Goal: Task Accomplishment & Management: Manage account settings

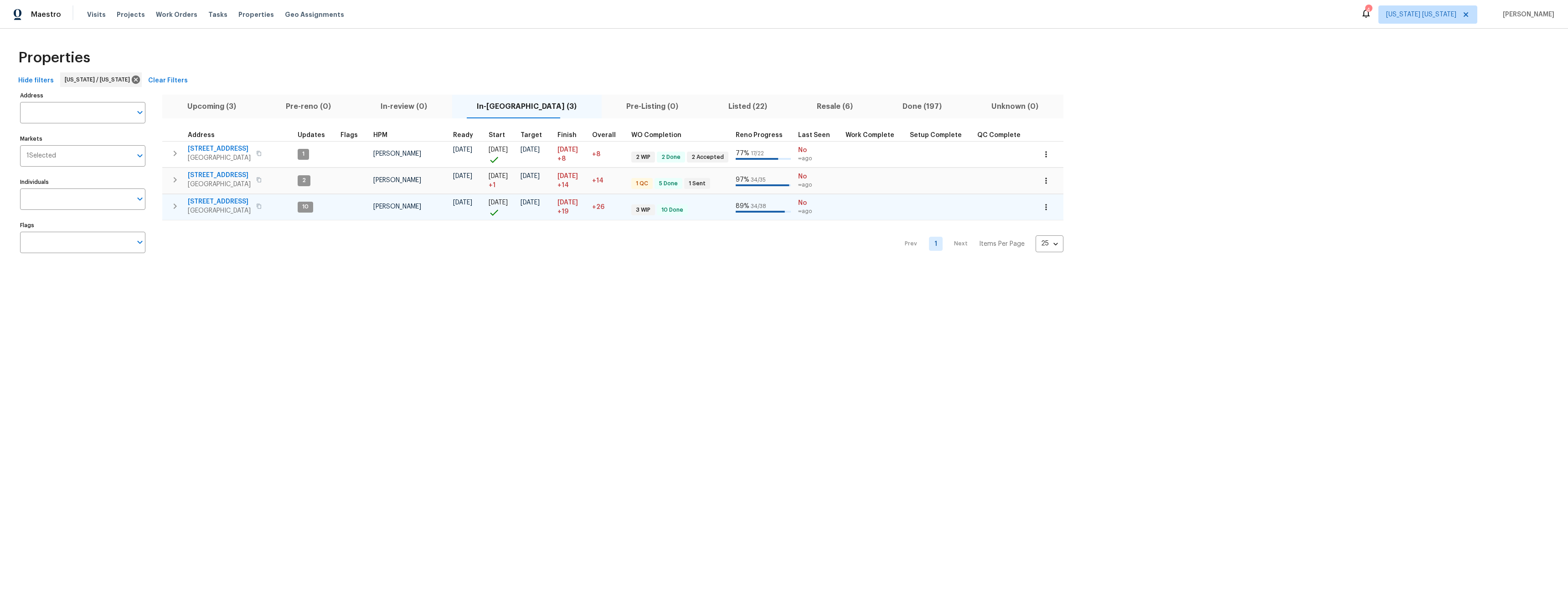
click at [208, 202] on span "[STREET_ADDRESS]" at bounding box center [219, 201] width 63 height 9
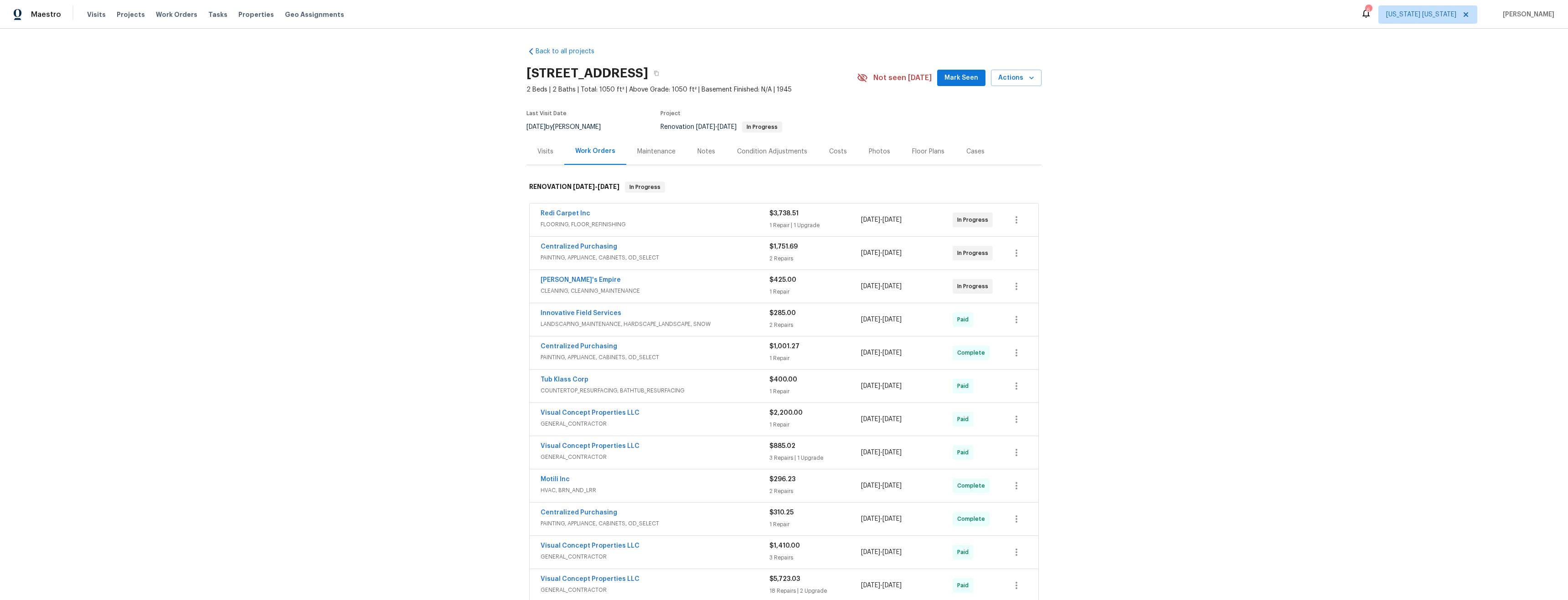
click at [706, 155] on div "Notes" at bounding box center [706, 151] width 18 height 9
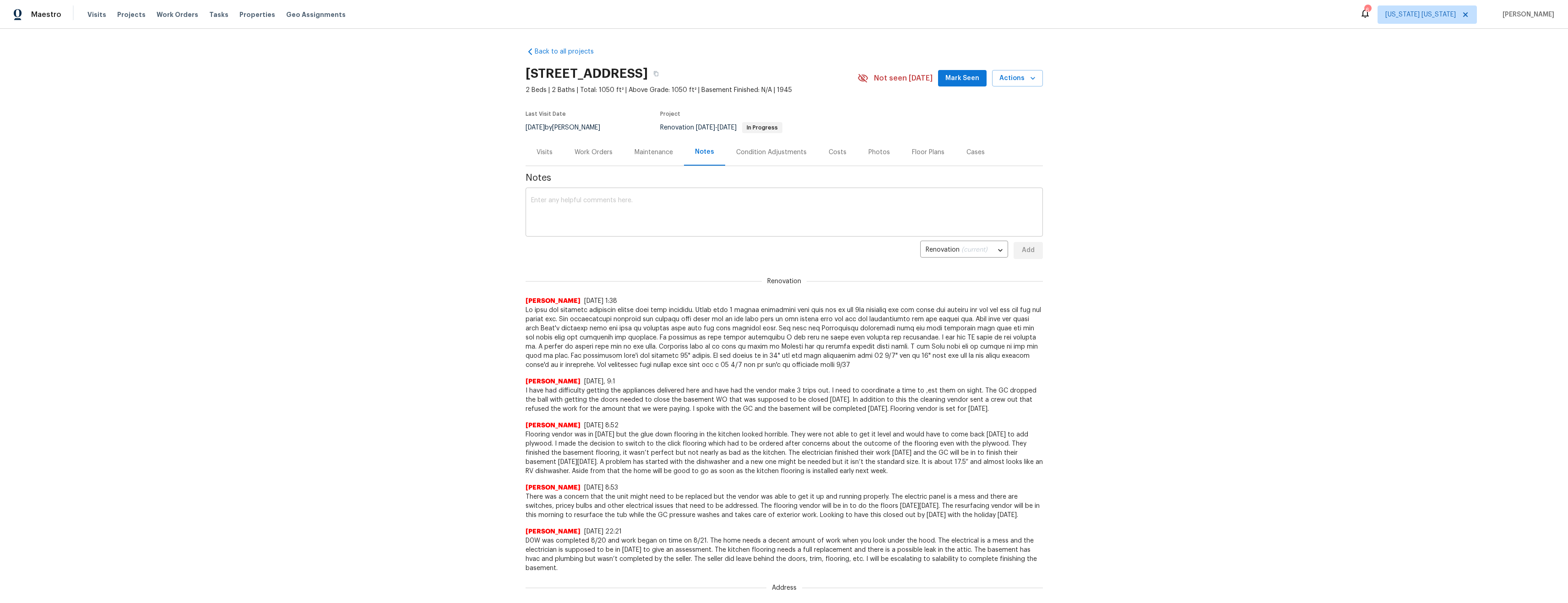
click at [623, 223] on textarea at bounding box center [784, 214] width 507 height 32
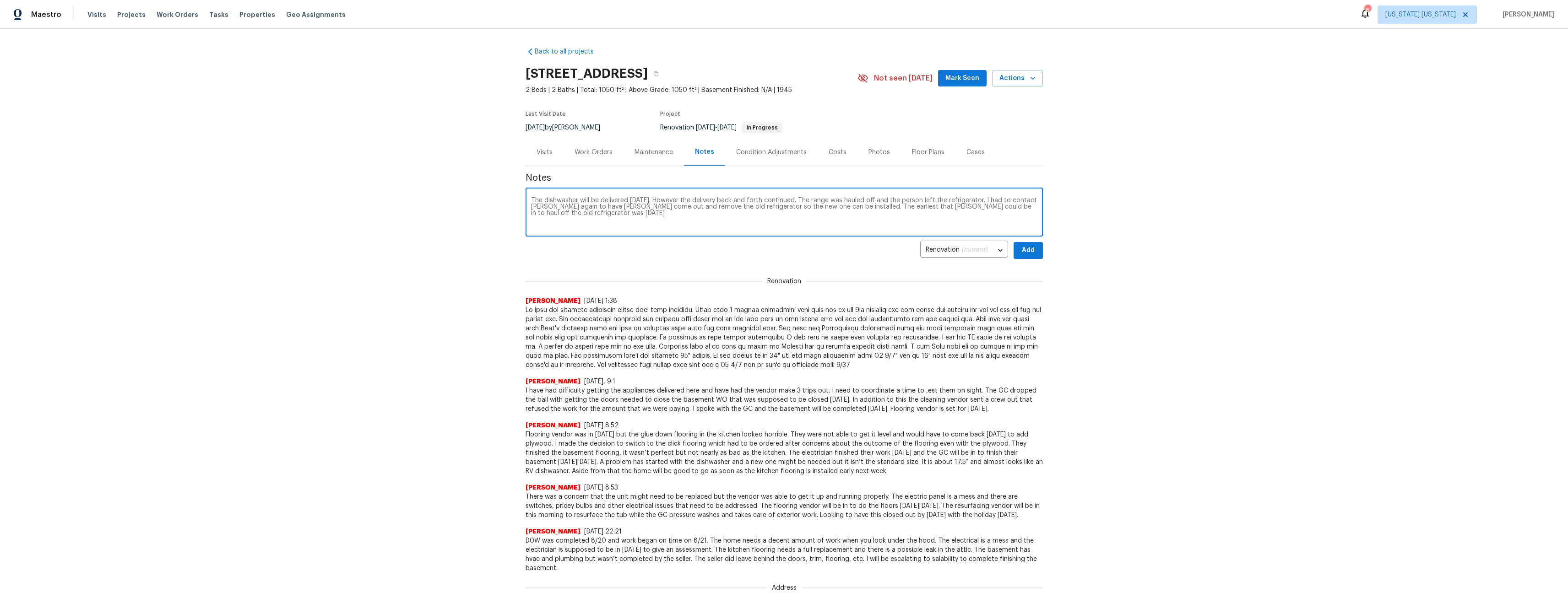
drag, startPoint x: 556, startPoint y: 206, endPoint x: 571, endPoint y: 209, distance: 15.3
click at [557, 206] on textarea "The dishwasher will be delivered today. However the delivery back and forth con…" at bounding box center [784, 214] width 507 height 32
click at [665, 215] on textarea "The dishwasher will be delivered today. However the delivery back and forth con…" at bounding box center [784, 214] width 507 height 32
type textarea "The dishwasher will be delivered today. However the delivery back and forth con…"
click at [1028, 256] on button "Add" at bounding box center [1028, 250] width 29 height 17
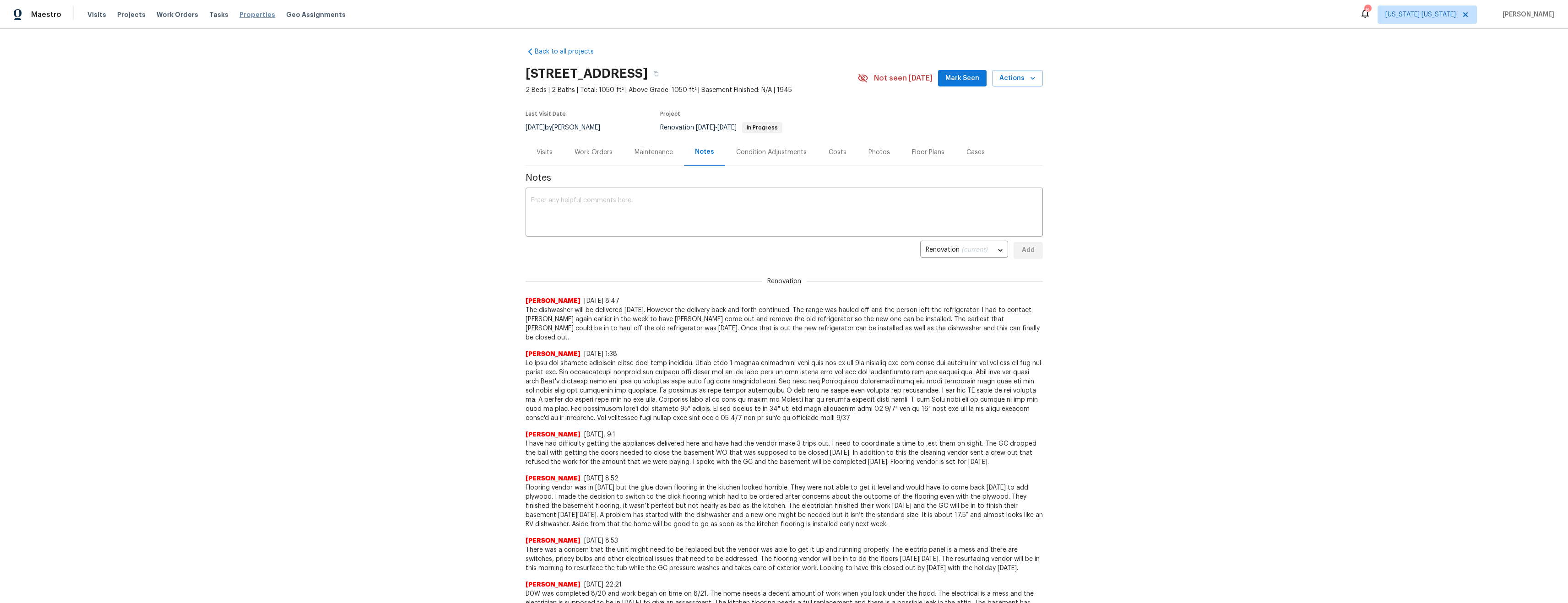
click at [240, 15] on span "Properties" at bounding box center [257, 14] width 36 height 9
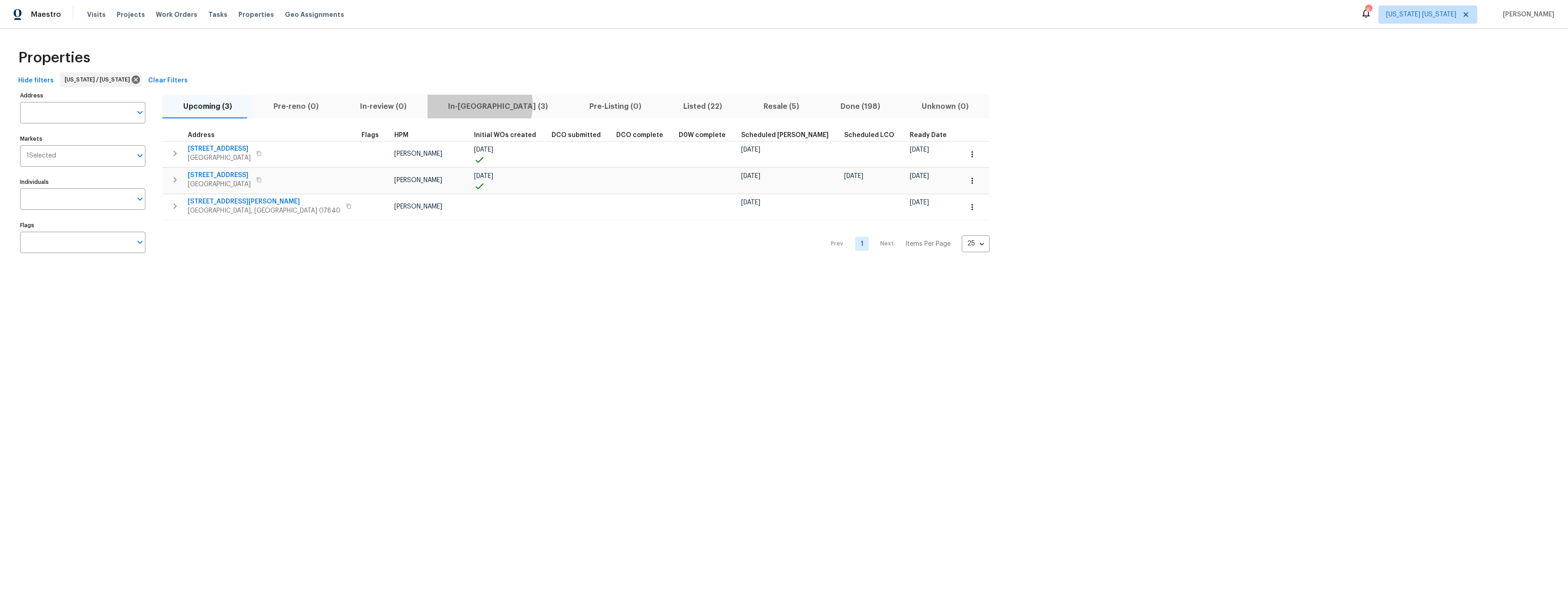
click at [459, 105] on span "In-reno (3)" at bounding box center [498, 106] width 131 height 13
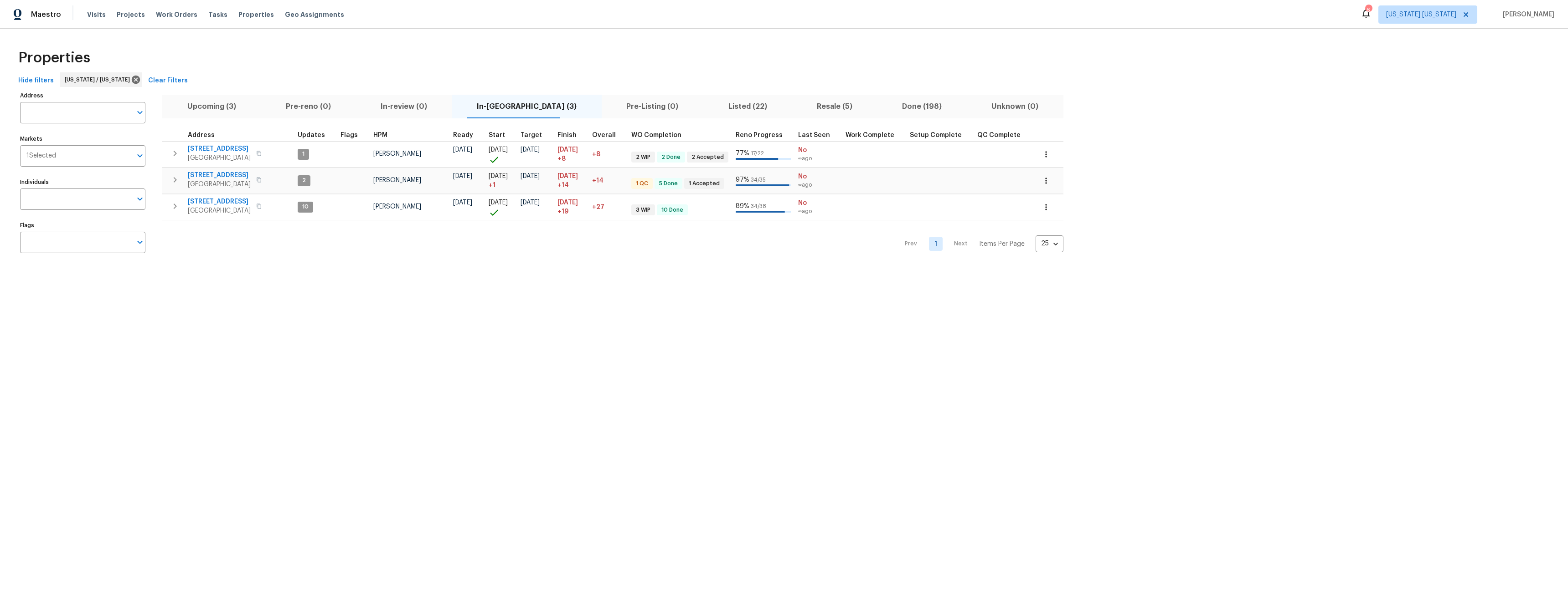
click at [200, 99] on button "Upcoming (3)" at bounding box center [211, 106] width 98 height 23
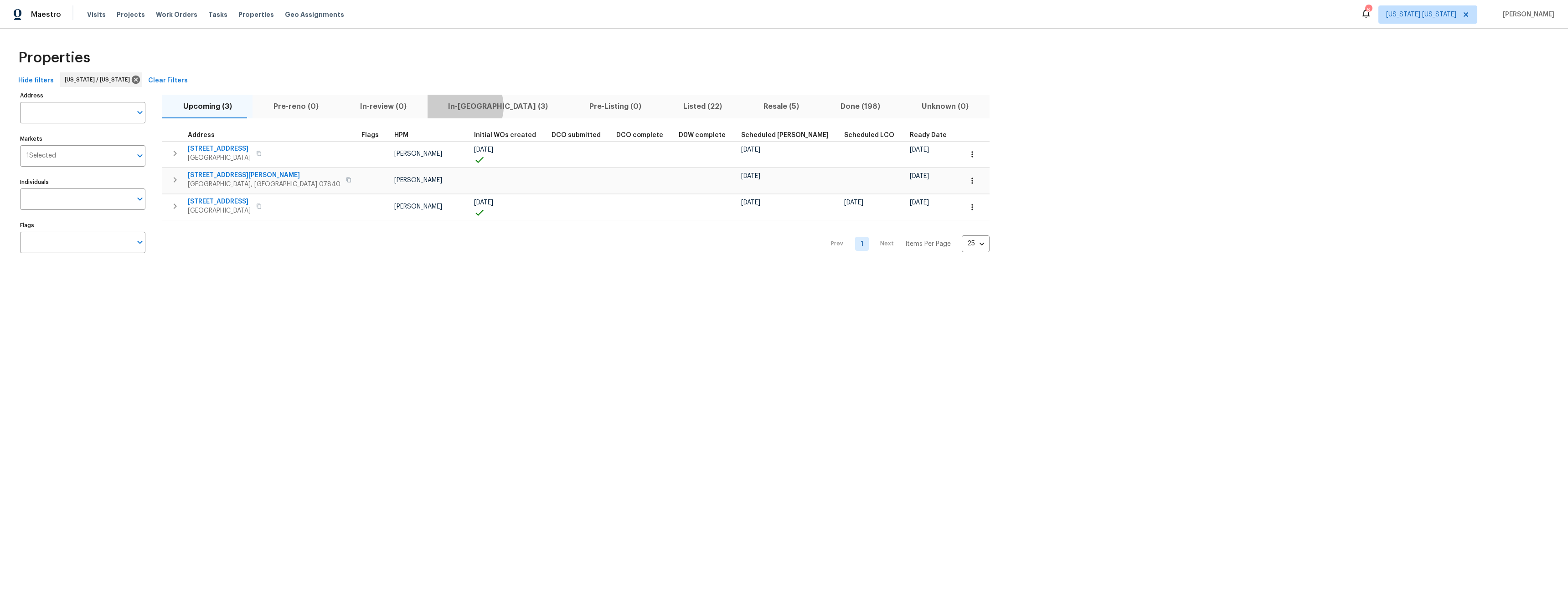
click at [441, 106] on span "In-reno (3)" at bounding box center [498, 106] width 131 height 13
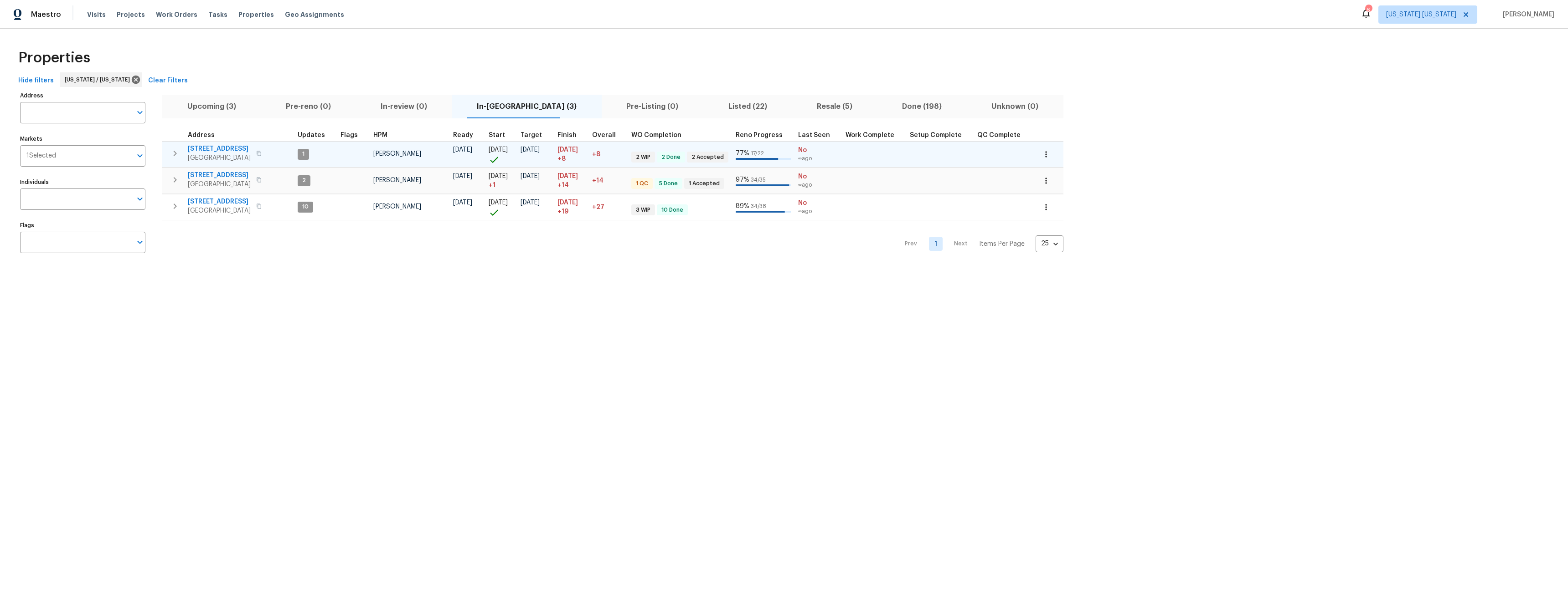
click at [208, 147] on span "77 Avebury Pl" at bounding box center [219, 148] width 63 height 9
click at [209, 147] on span "77 Avebury Pl" at bounding box center [219, 148] width 63 height 9
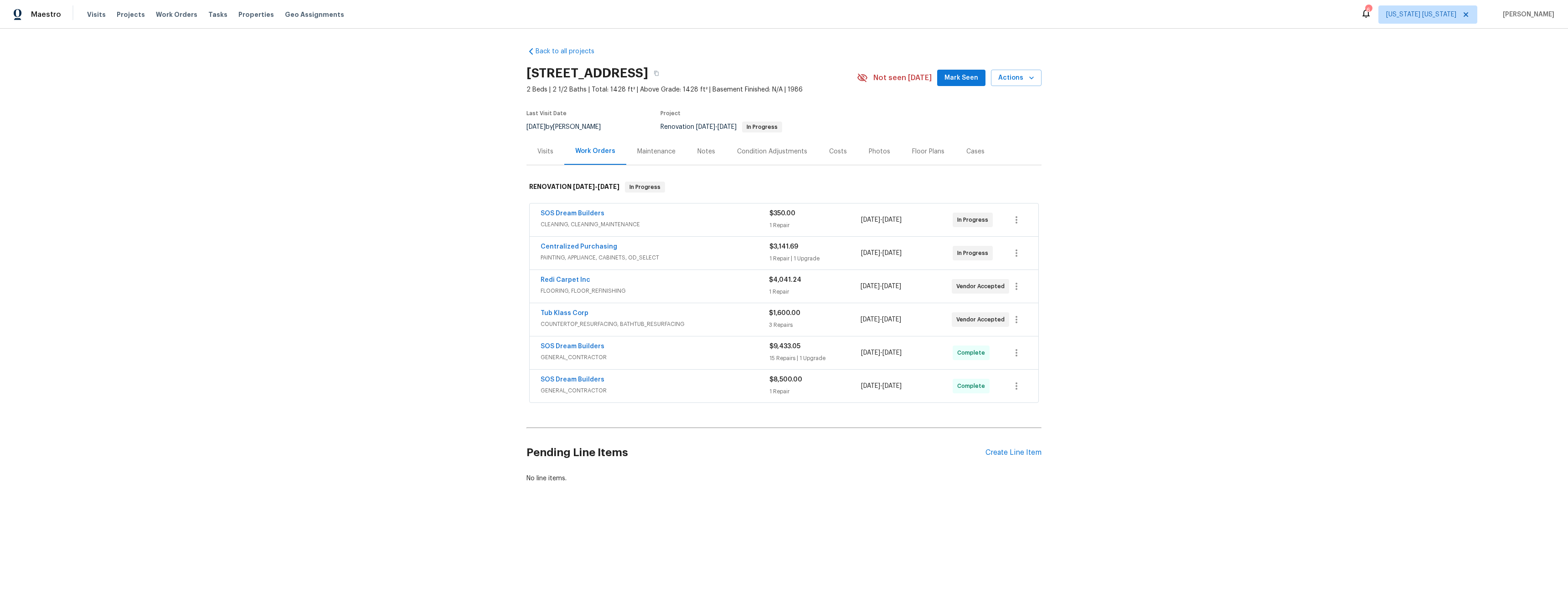
click at [829, 151] on div "Costs" at bounding box center [838, 151] width 18 height 9
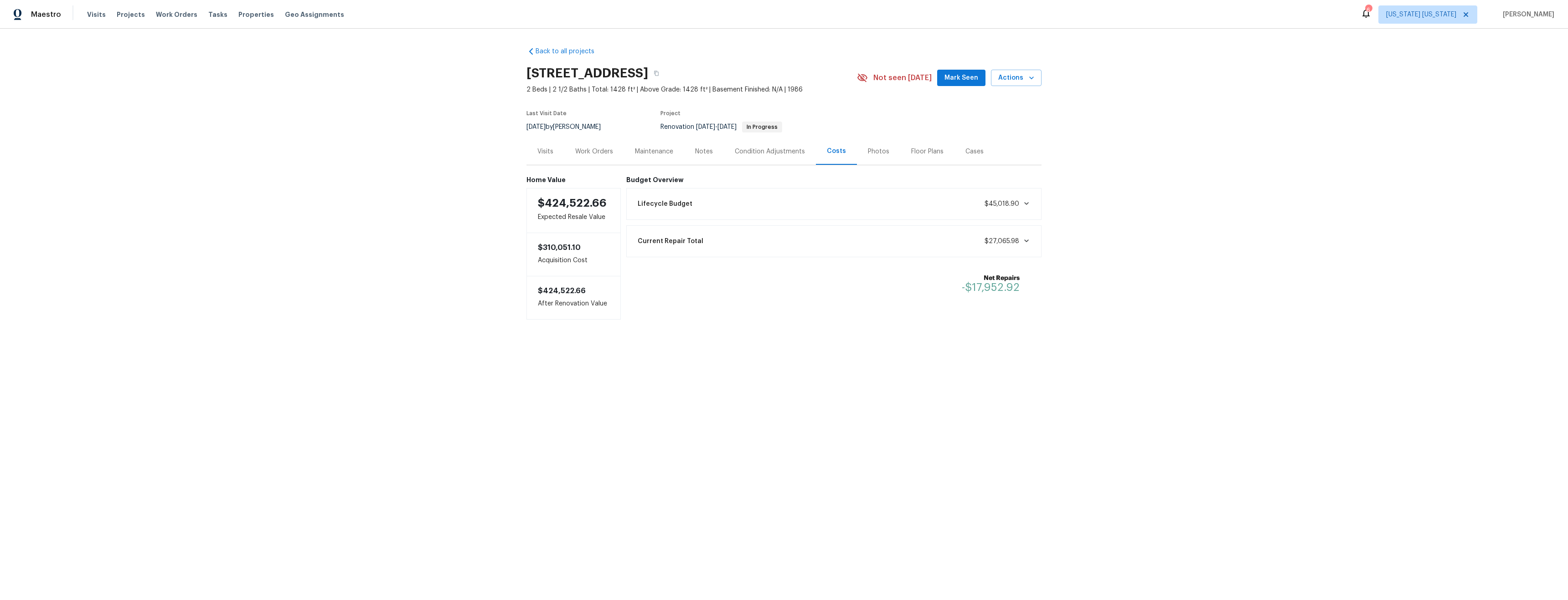
click at [586, 152] on div "Work Orders" at bounding box center [594, 151] width 38 height 9
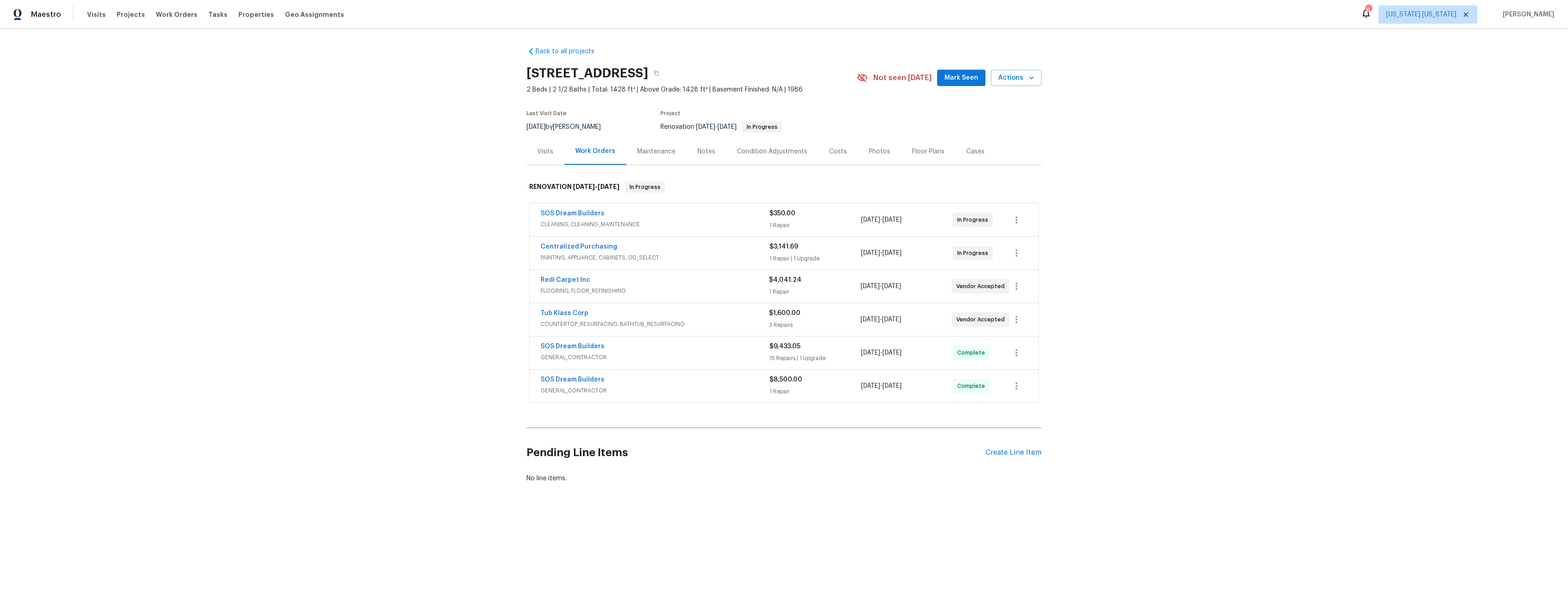
click at [540, 157] on div "Visits" at bounding box center [545, 151] width 38 height 27
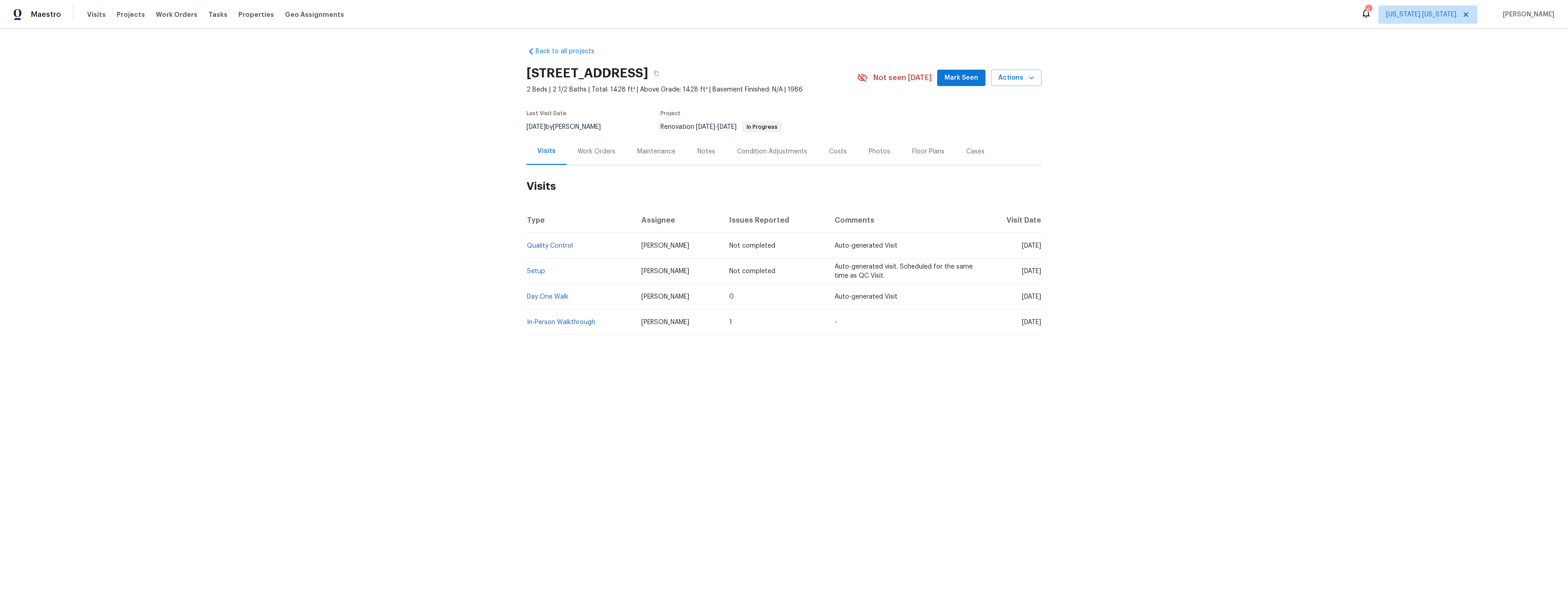
click at [644, 151] on div "Maintenance" at bounding box center [657, 151] width 39 height 9
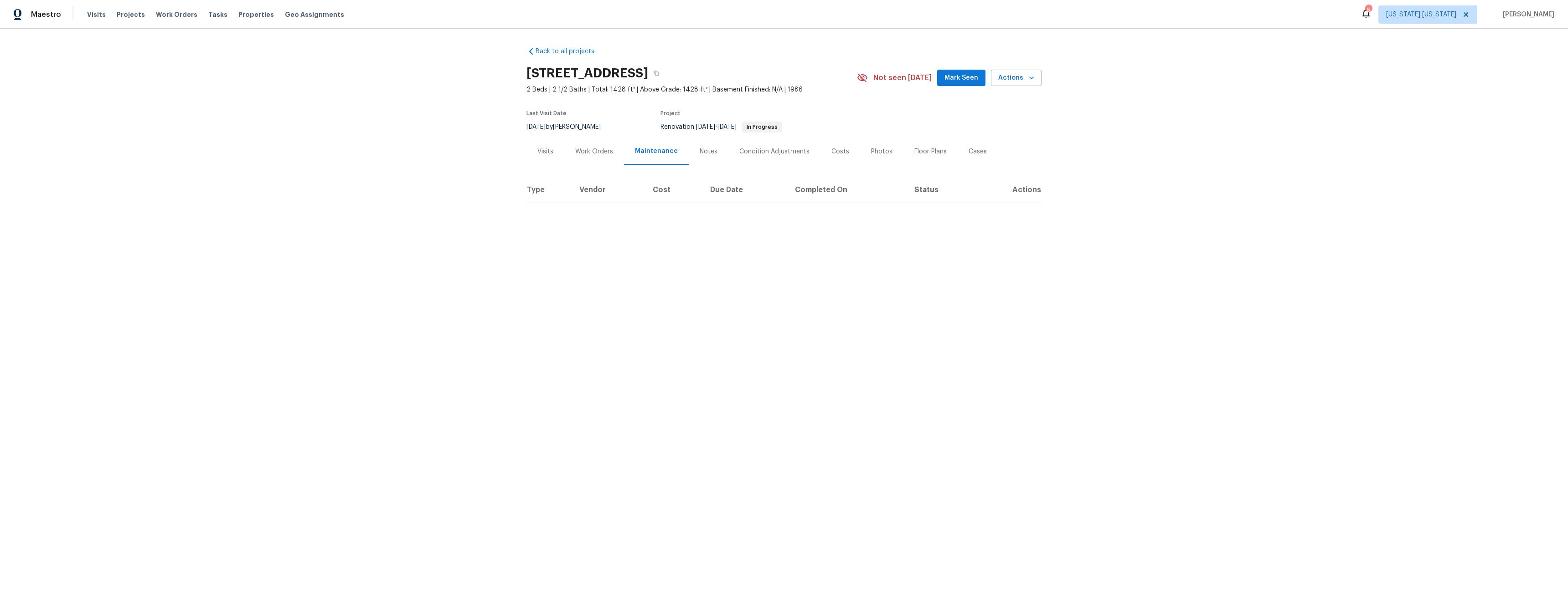
click at [700, 155] on div "Notes" at bounding box center [708, 151] width 18 height 9
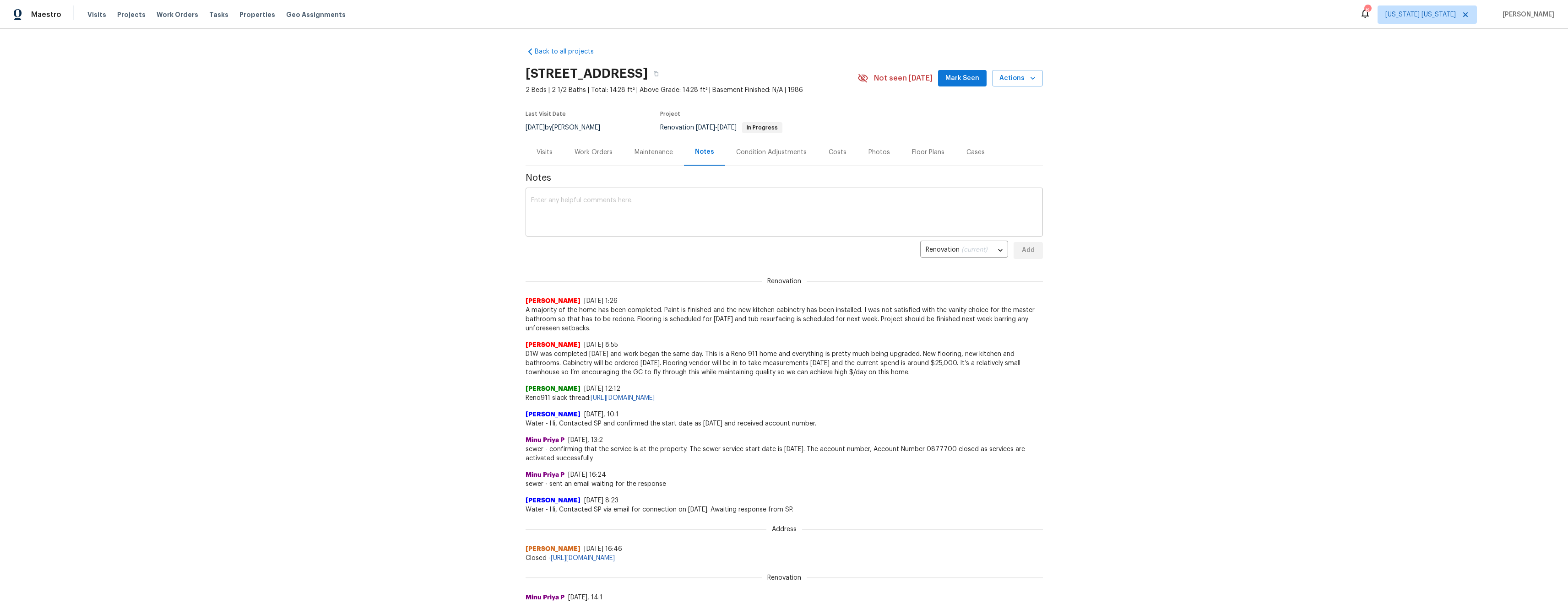
click at [633, 223] on textarea at bounding box center [784, 214] width 507 height 32
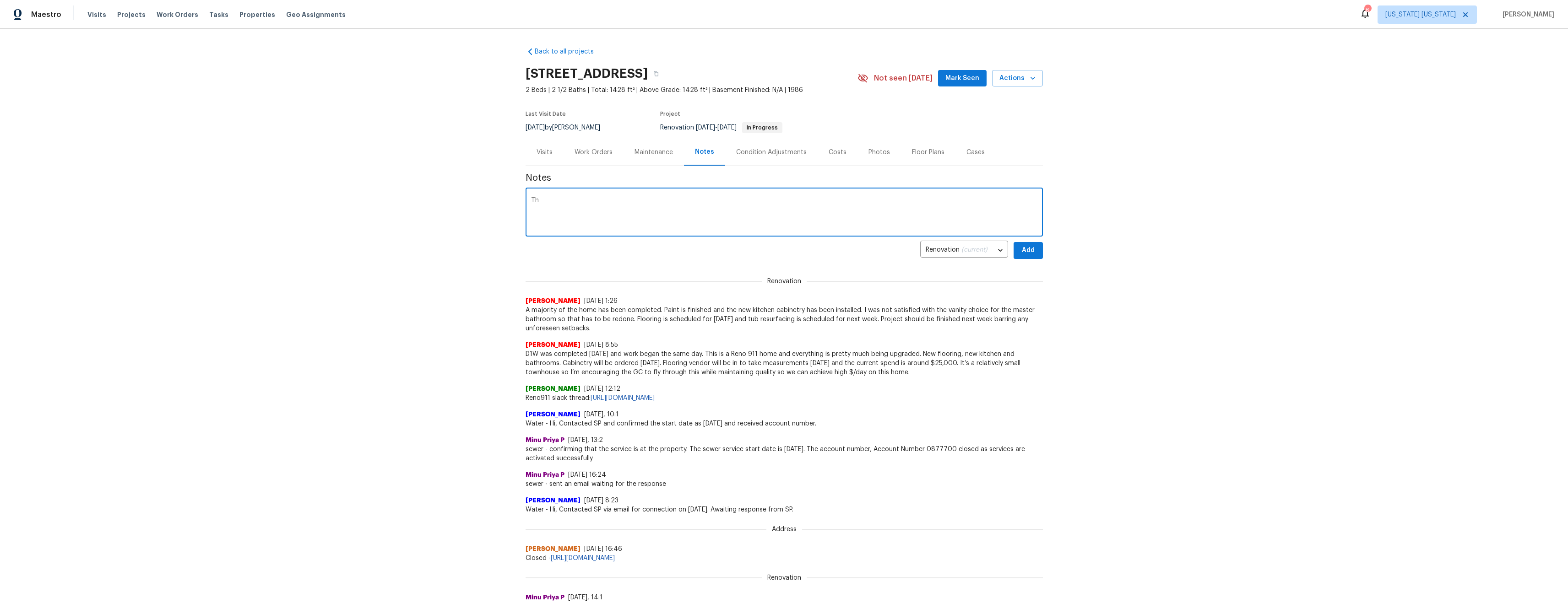
type textarea "T"
click at [805, 209] on textarea "The main WO is completed. The kitchen cabinetry is in and all appliances have b…" at bounding box center [784, 214] width 507 height 32
click at [555, 206] on textarea "The main WO is completed. The kitchen cabinetry is in and all appliances have b…" at bounding box center [784, 214] width 507 height 32
click at [591, 208] on textarea "The main WO is completed. The kitchen cabinetry is in and all appliances have b…" at bounding box center [784, 214] width 507 height 32
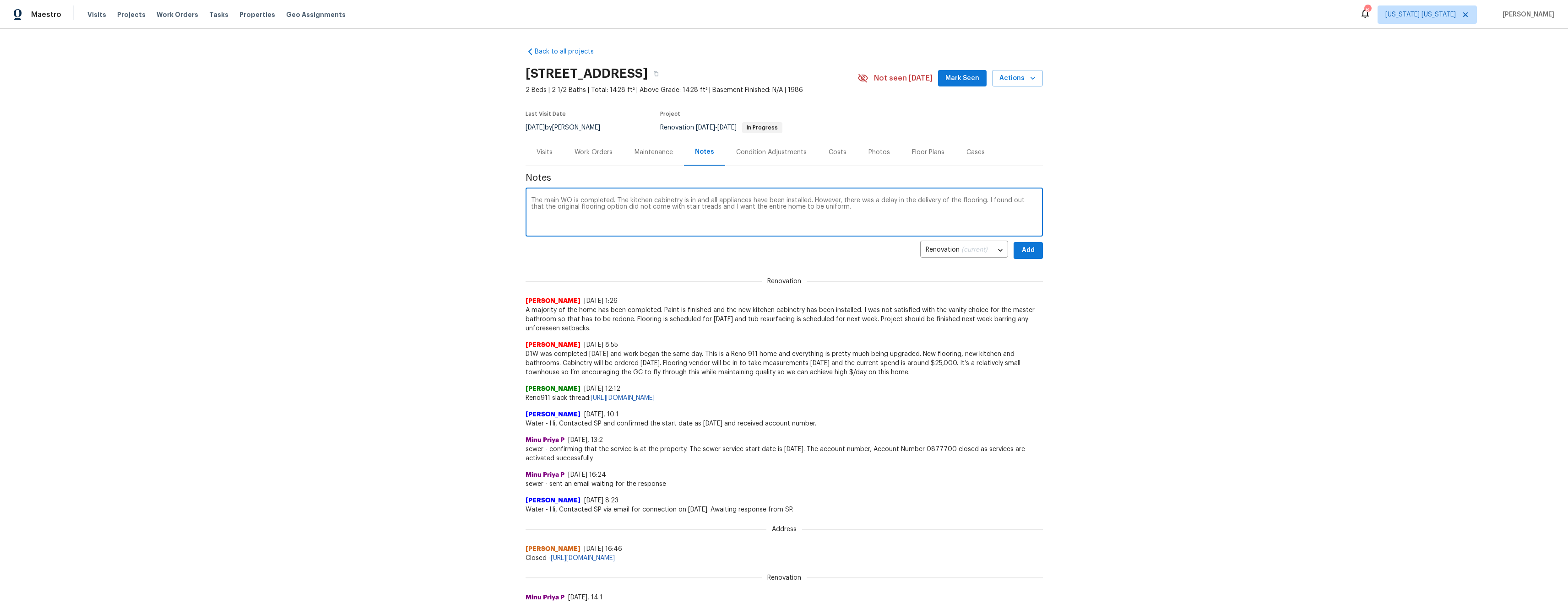
click at [731, 207] on textarea "The main WO is completed. The kitchen cabinetry is in and all appliances have b…" at bounding box center [784, 214] width 507 height 32
click at [839, 211] on textarea "The main WO is completed. The kitchen cabinetry is in and all appliances have b…" at bounding box center [784, 214] width 507 height 32
type textarea "The main WO is completed. The kitchen cabinetry is in and all appliances have b…"
click at [1025, 250] on span "Add" at bounding box center [1028, 251] width 15 height 11
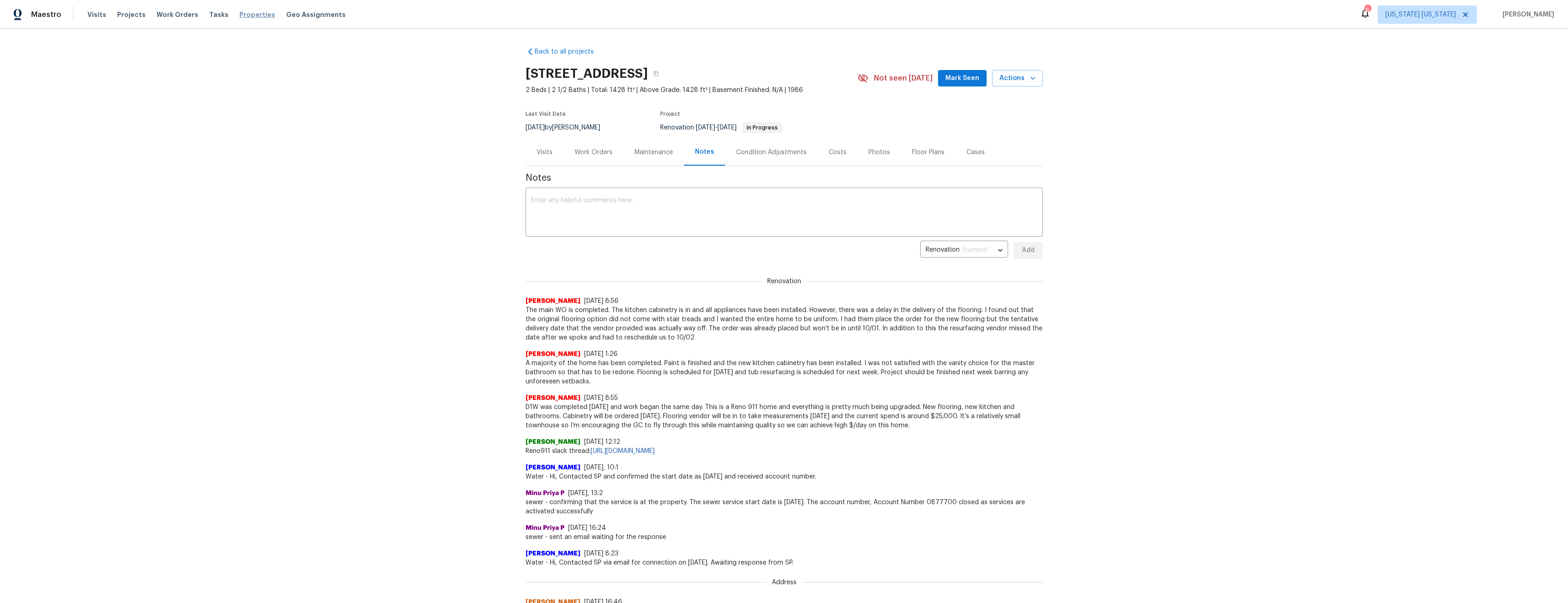
click at [245, 17] on span "Properties" at bounding box center [257, 14] width 36 height 9
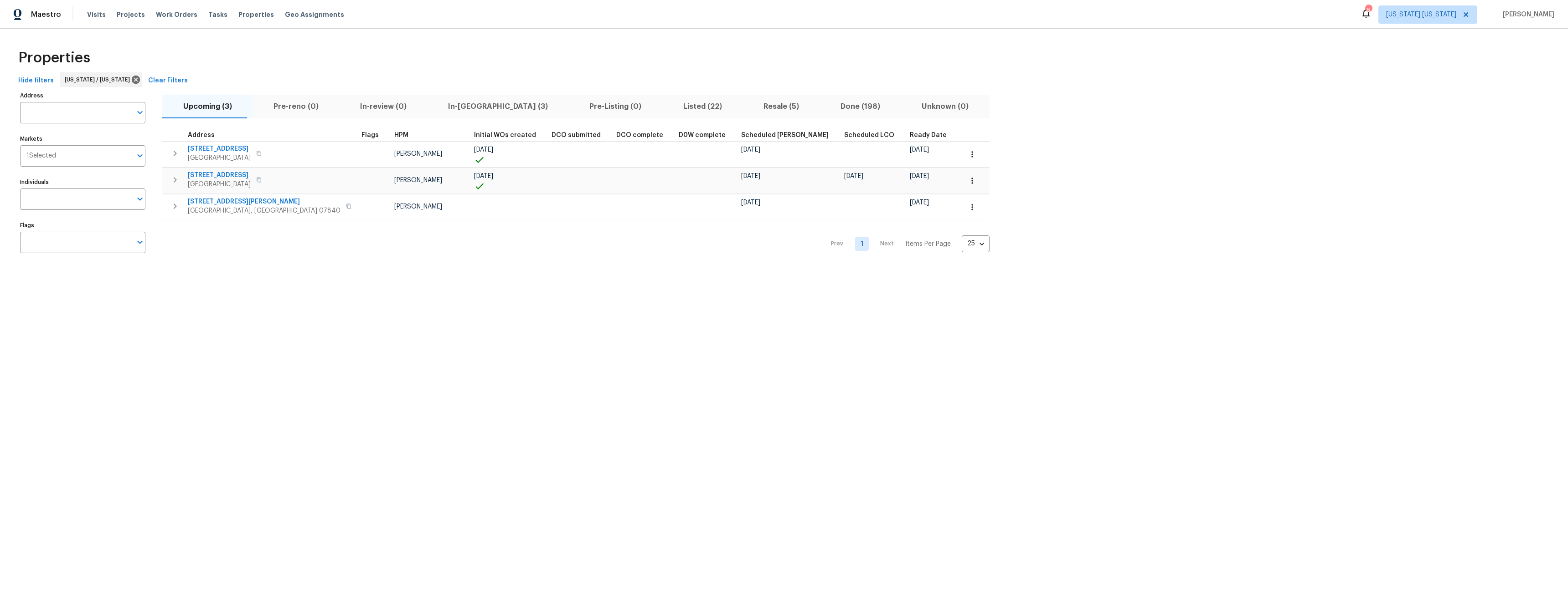
click at [370, 98] on button "In-review (0)" at bounding box center [383, 106] width 88 height 23
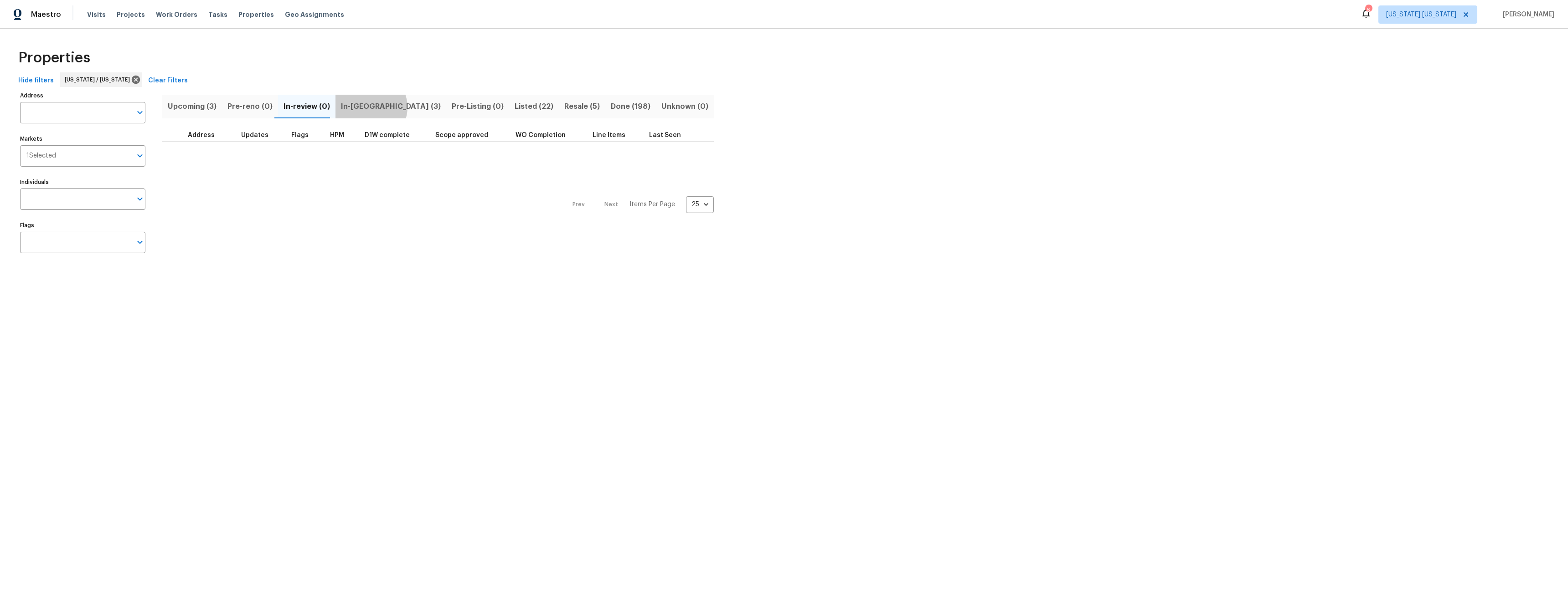
click at [365, 107] on span "In-reno (3)" at bounding box center [391, 106] width 100 height 13
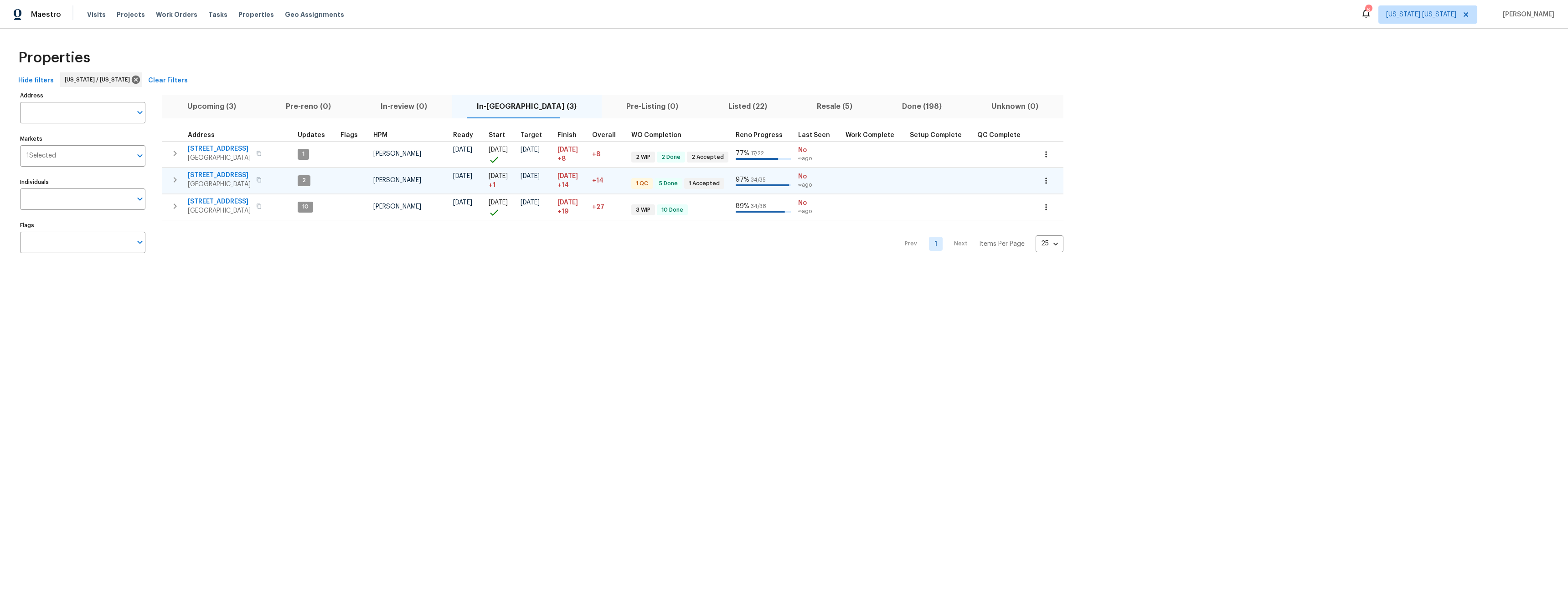
click at [209, 172] on span "85 Dance Boulevard" at bounding box center [219, 175] width 63 height 9
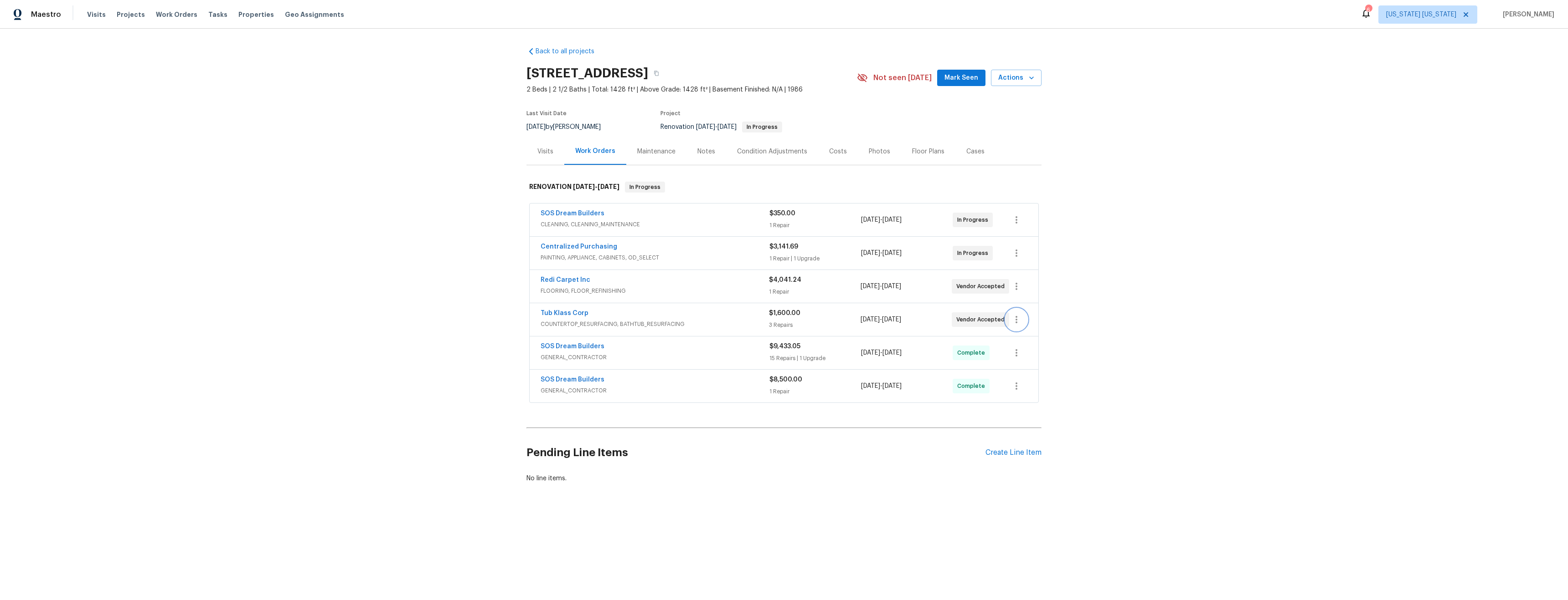
click at [1014, 321] on icon "button" at bounding box center [1017, 320] width 11 height 11
click at [1018, 325] on li "Edit" at bounding box center [1052, 320] width 98 height 15
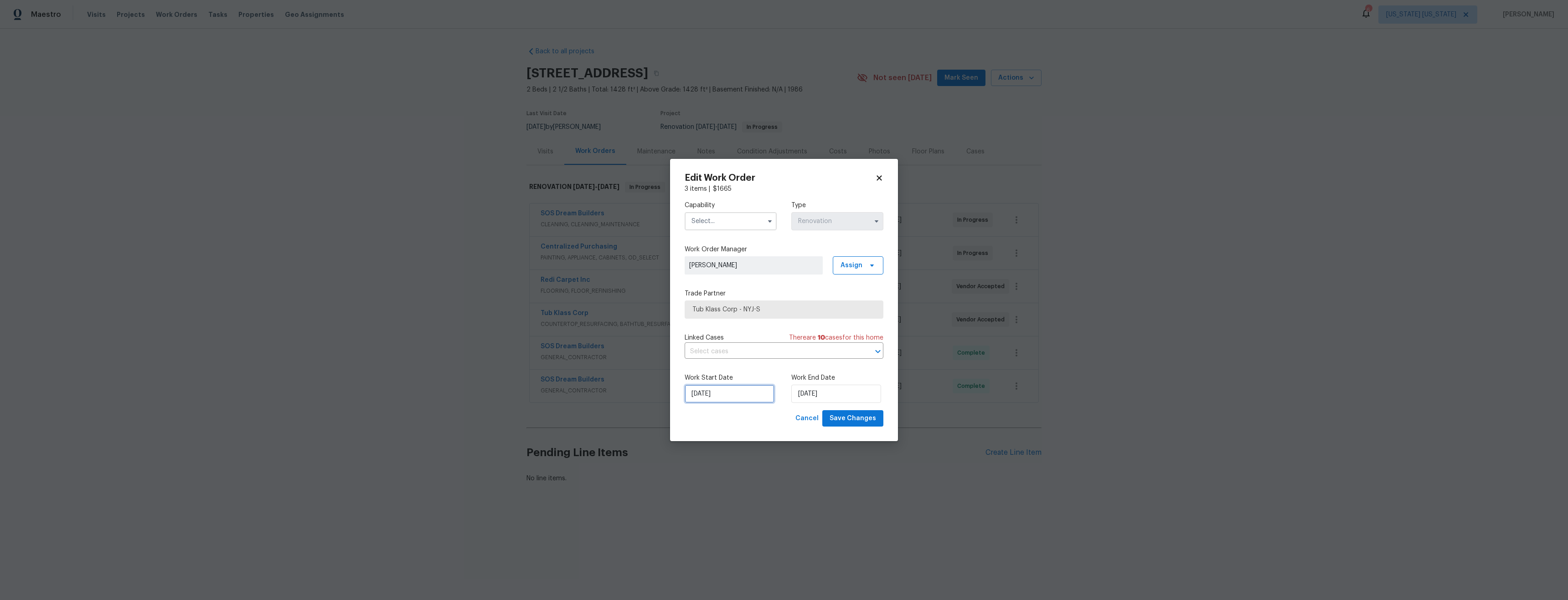
click at [700, 398] on input "[DATE]" at bounding box center [729, 394] width 89 height 19
click at [738, 355] on div "25" at bounding box center [742, 355] width 15 height 13
type input "9/25/2025"
click at [806, 396] on input "9/25/2025" at bounding box center [836, 394] width 89 height 19
click at [857, 354] on div "26" at bounding box center [863, 355] width 15 height 13
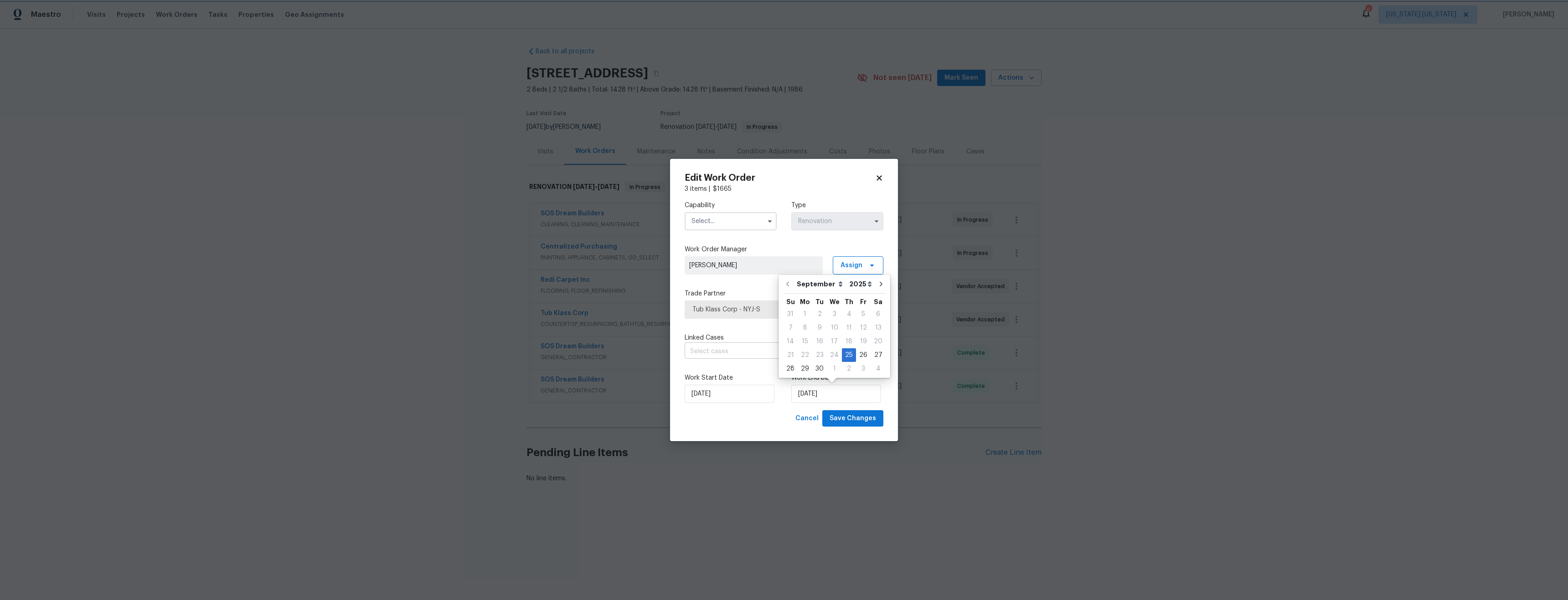
type input "9/26/2025"
click at [733, 220] on input "text" at bounding box center [731, 221] width 92 height 19
click at [740, 271] on span "Bathtub Resurfacing" at bounding box center [724, 273] width 62 height 6
type input "Bathtub Resurfacing"
click at [858, 416] on span "Save Changes" at bounding box center [852, 419] width 47 height 11
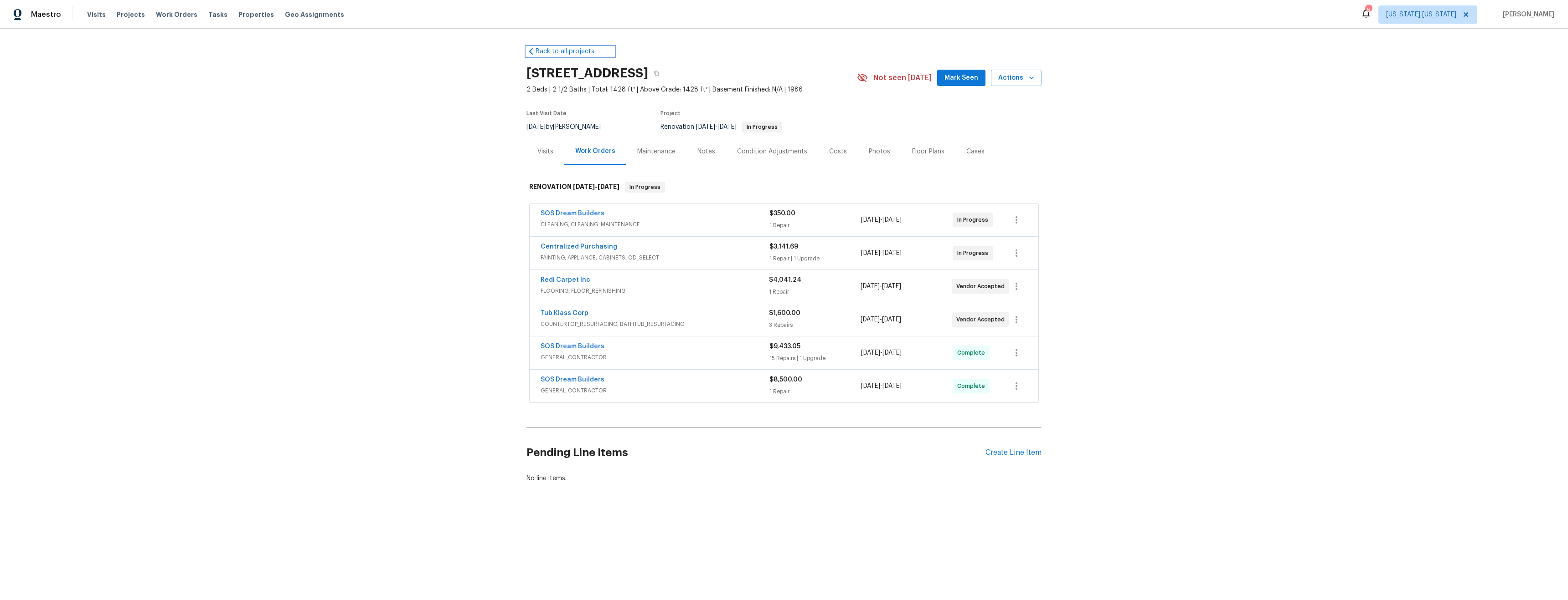
click at [577, 50] on link "Back to all projects" at bounding box center [570, 51] width 88 height 9
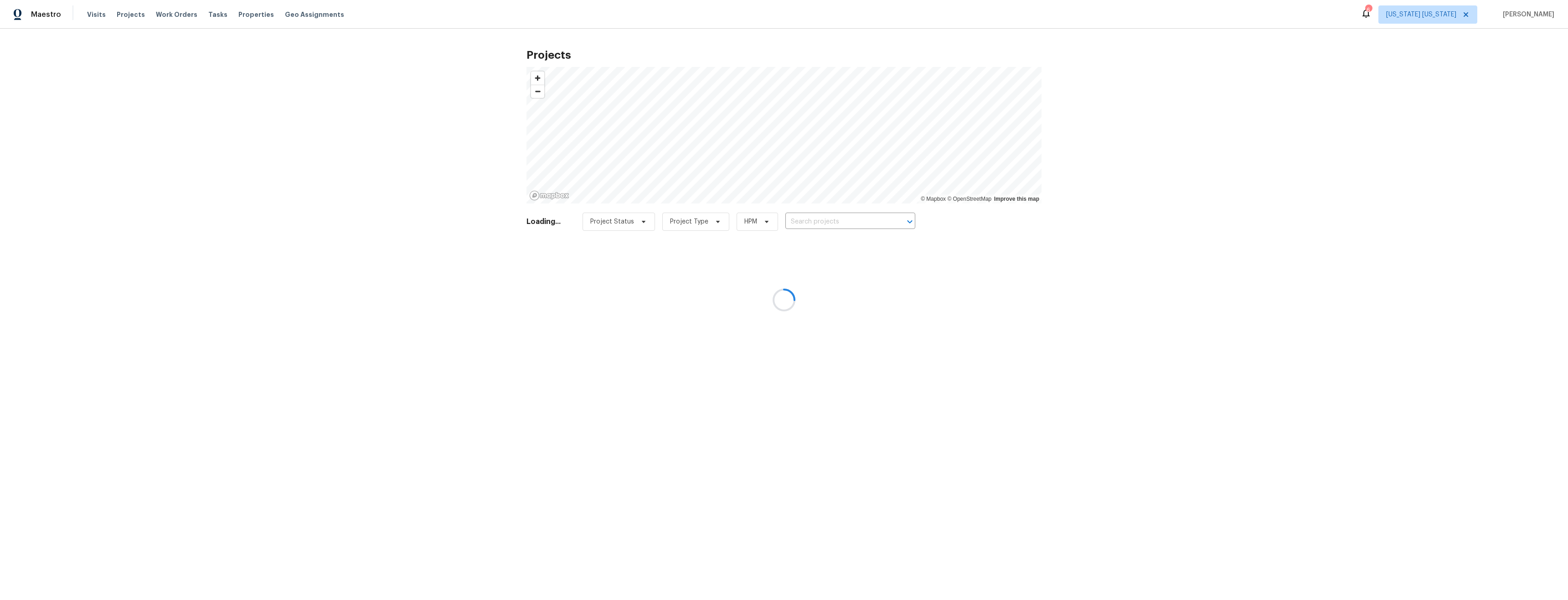
click at [237, 14] on div at bounding box center [784, 300] width 1568 height 600
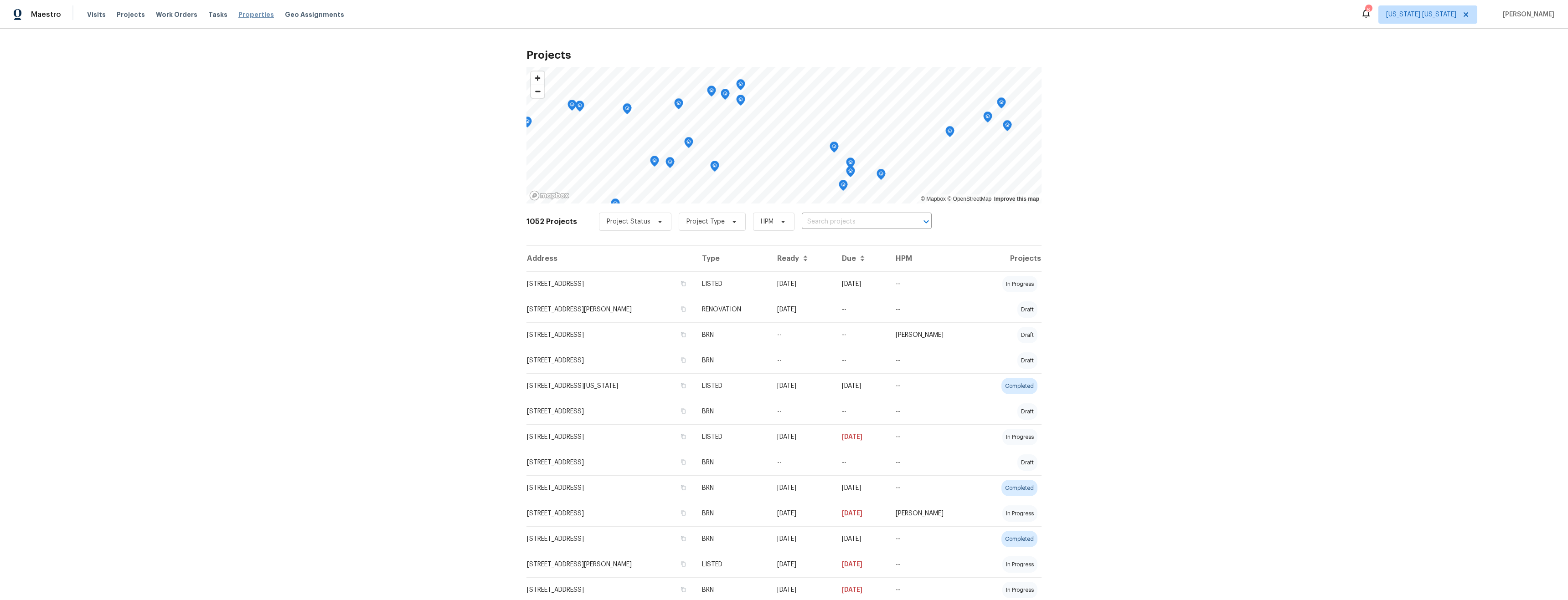
click at [248, 15] on span "Properties" at bounding box center [256, 14] width 35 height 9
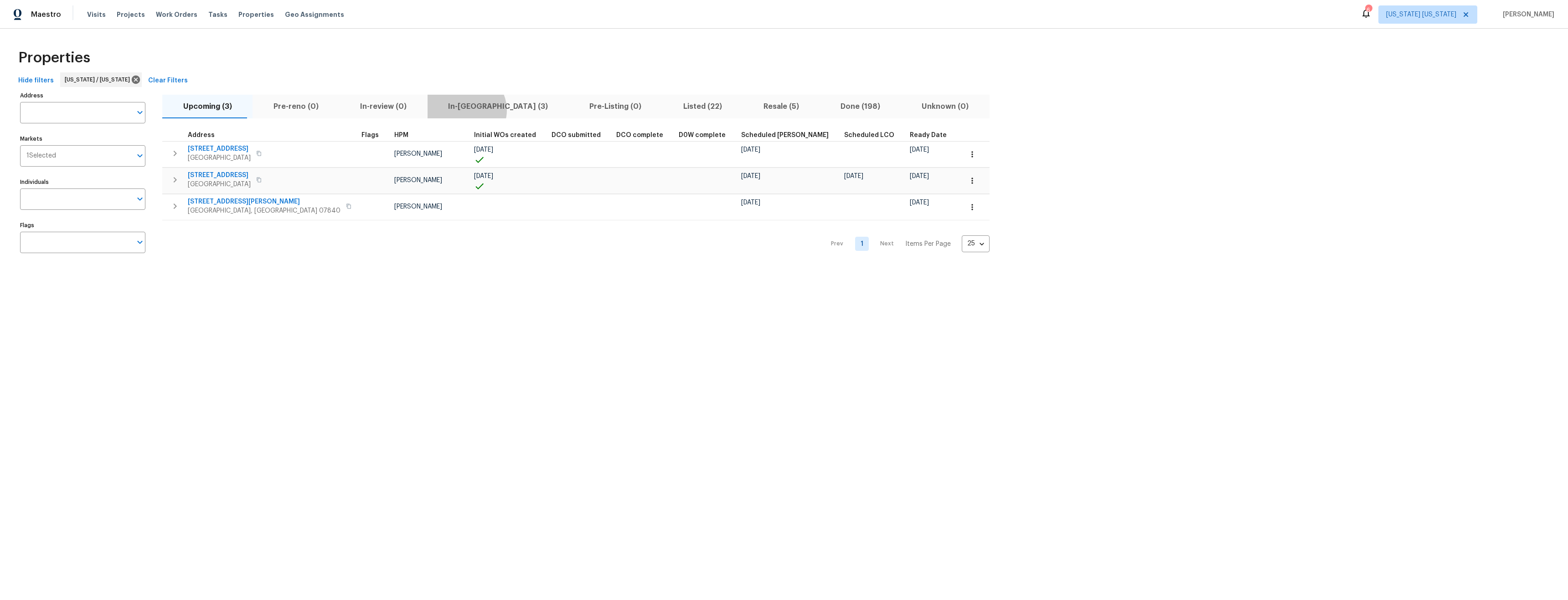
click at [446, 110] on span "In-reno (3)" at bounding box center [498, 106] width 131 height 13
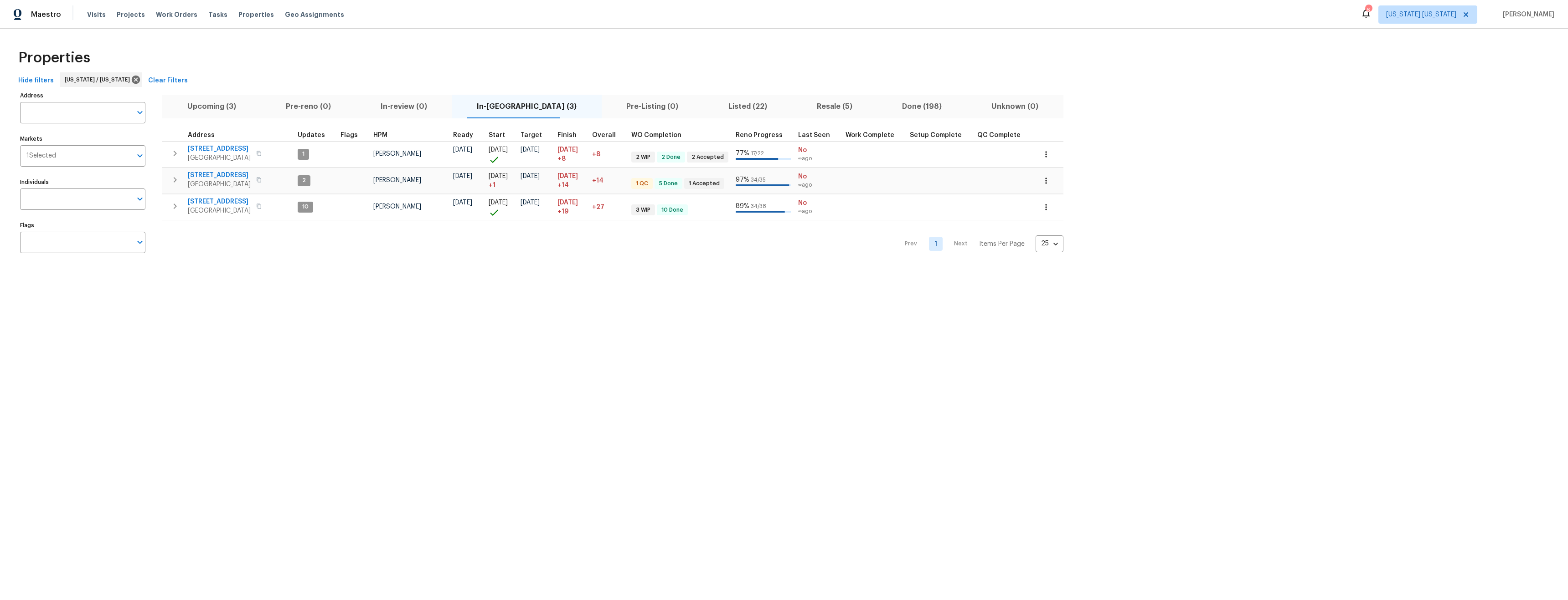
click at [709, 102] on span "Listed (22)" at bounding box center [748, 106] width 77 height 13
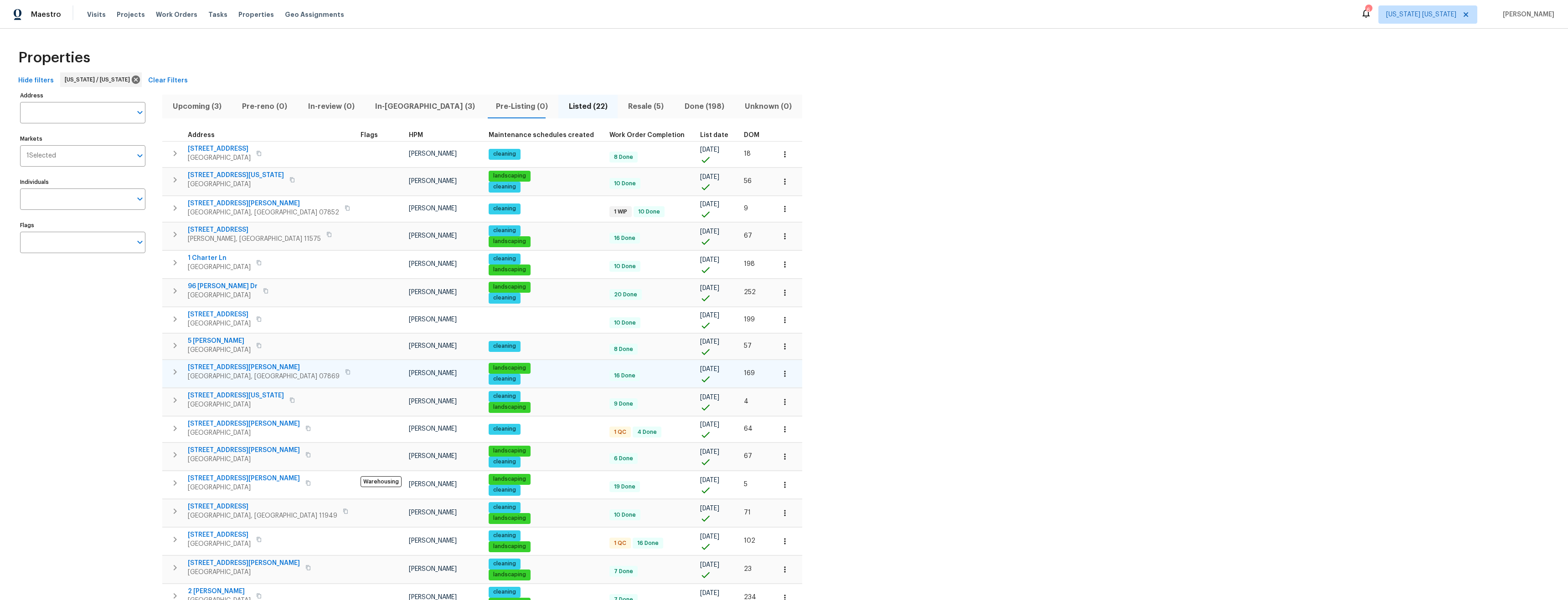
click at [224, 366] on span "372 Dover Chester Rd" at bounding box center [263, 367] width 151 height 9
click at [220, 370] on span "372 Dover Chester Rd" at bounding box center [263, 367] width 151 height 9
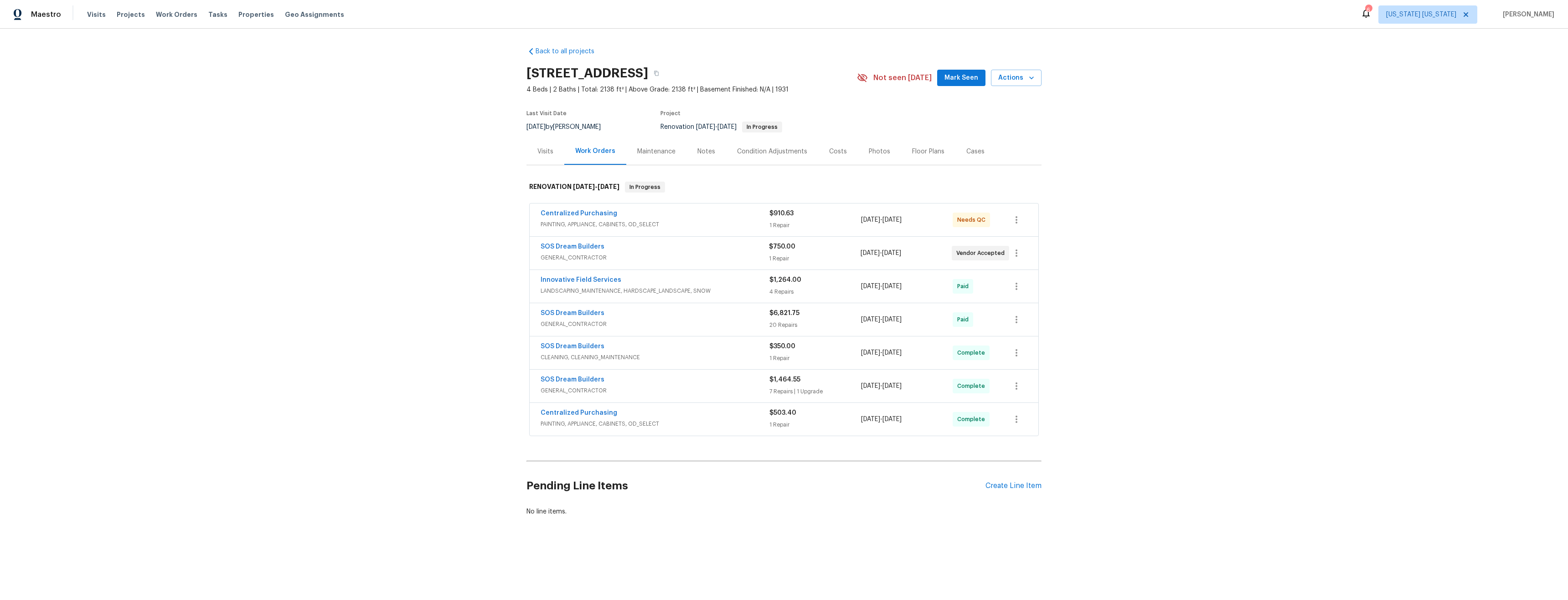
click at [649, 254] on span "GENERAL_CONTRACTOR" at bounding box center [654, 257] width 228 height 9
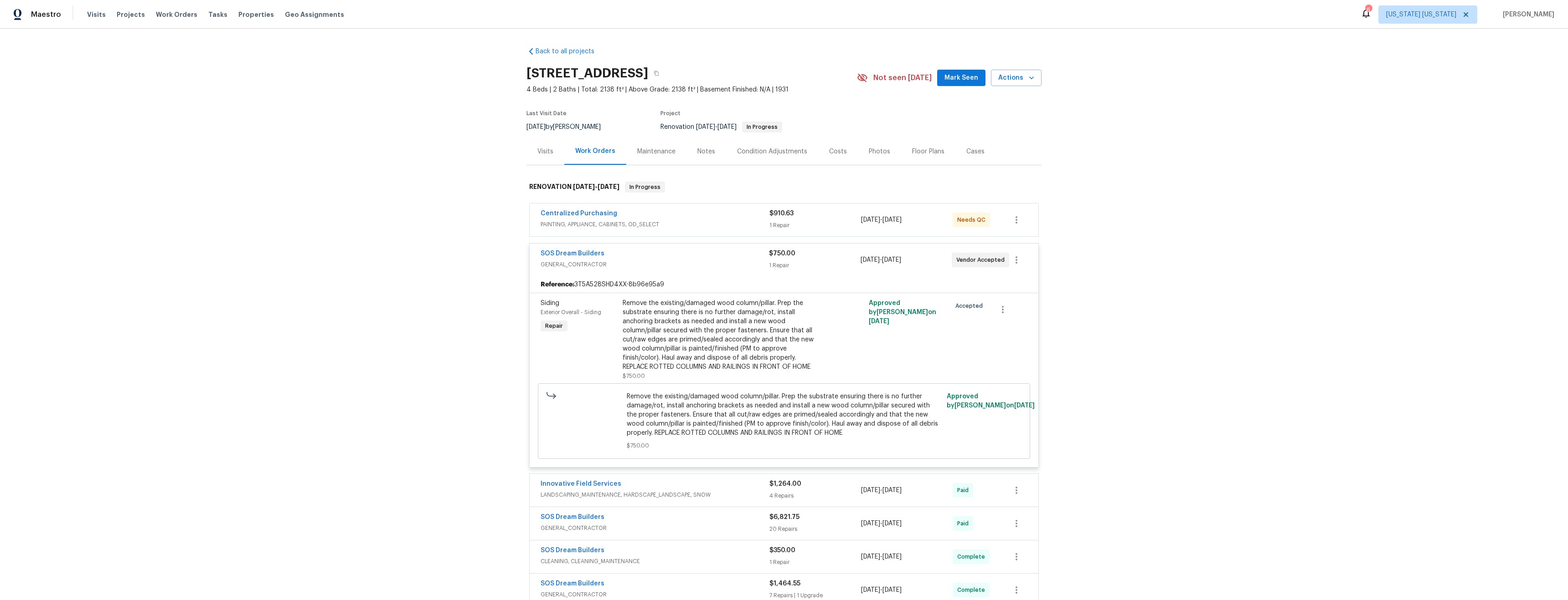
click at [679, 329] on div "Remove the existing/damaged wood column/pillar. Prep the substrate ensuring the…" at bounding box center [723, 335] width 200 height 73
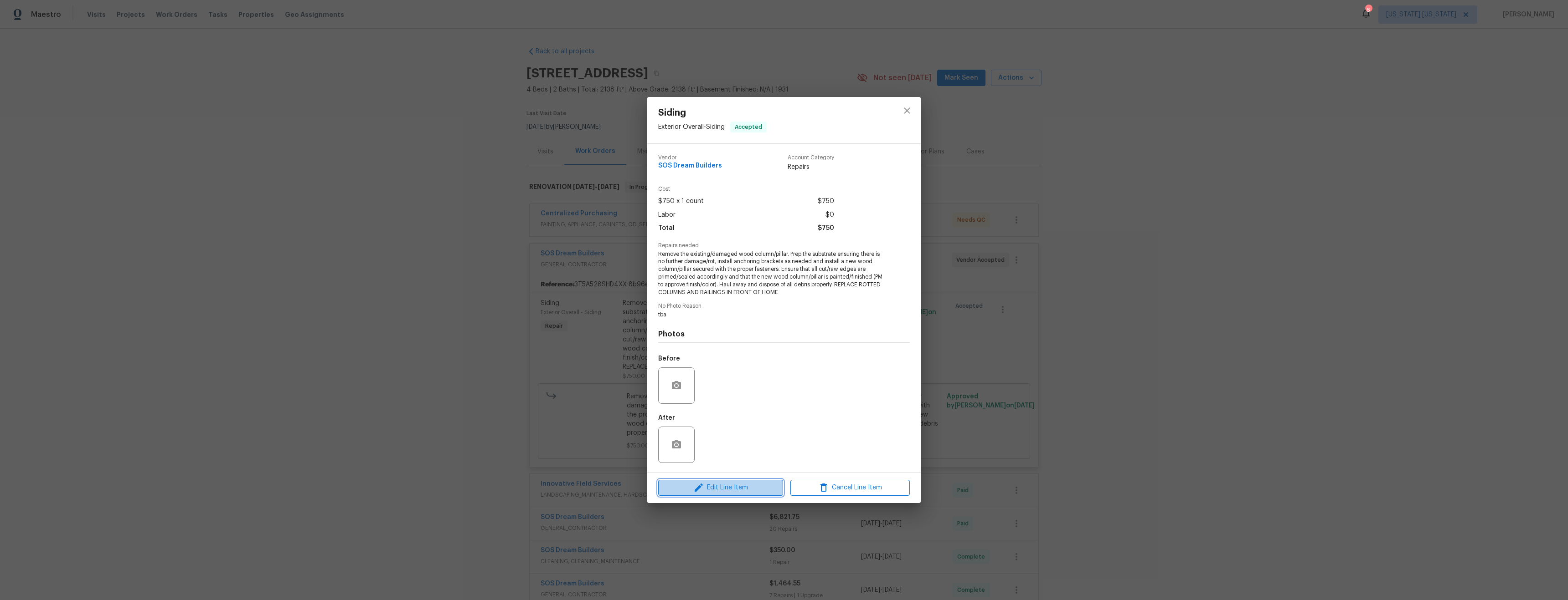
click at [725, 486] on span "Edit Line Item" at bounding box center [720, 488] width 119 height 11
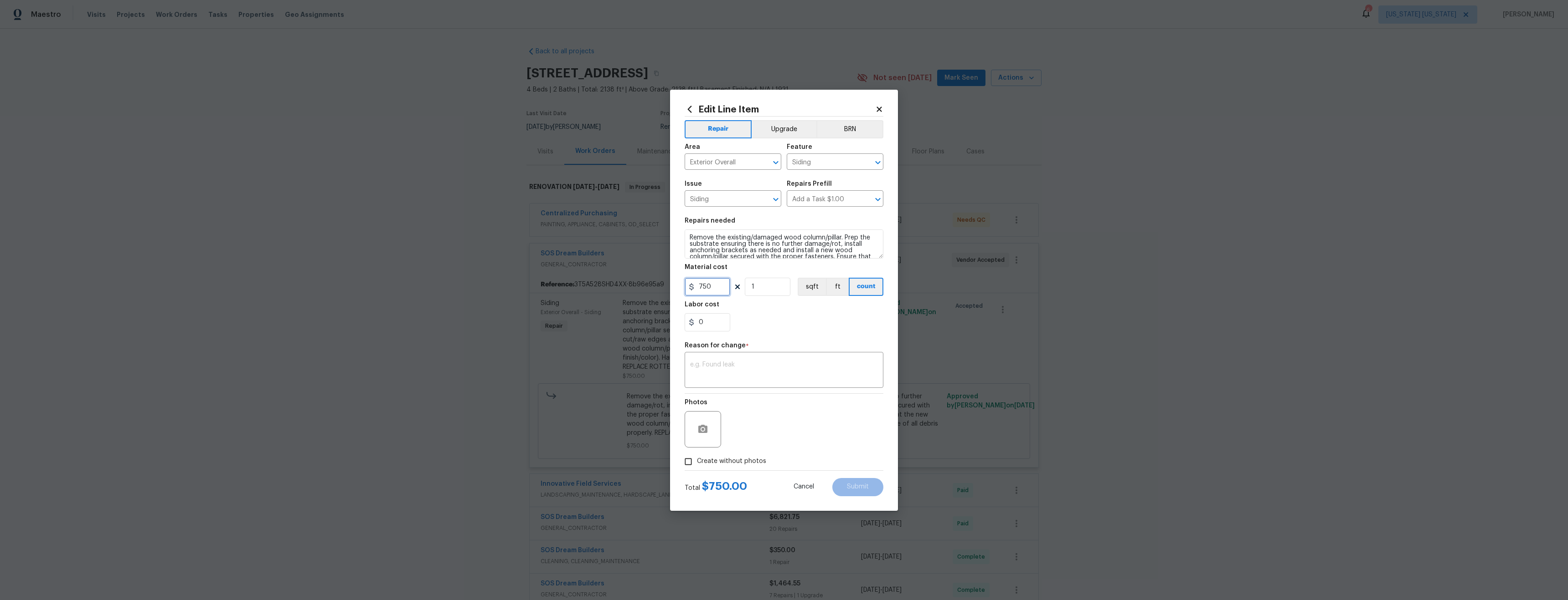
click at [720, 292] on input "750" at bounding box center [707, 287] width 46 height 19
type input "1800"
click at [786, 335] on section "Repairs needed Remove the existing/damaged wood column/pillar. Prep the substra…" at bounding box center [784, 275] width 199 height 125
click at [740, 358] on div "x ​" at bounding box center [784, 371] width 199 height 34
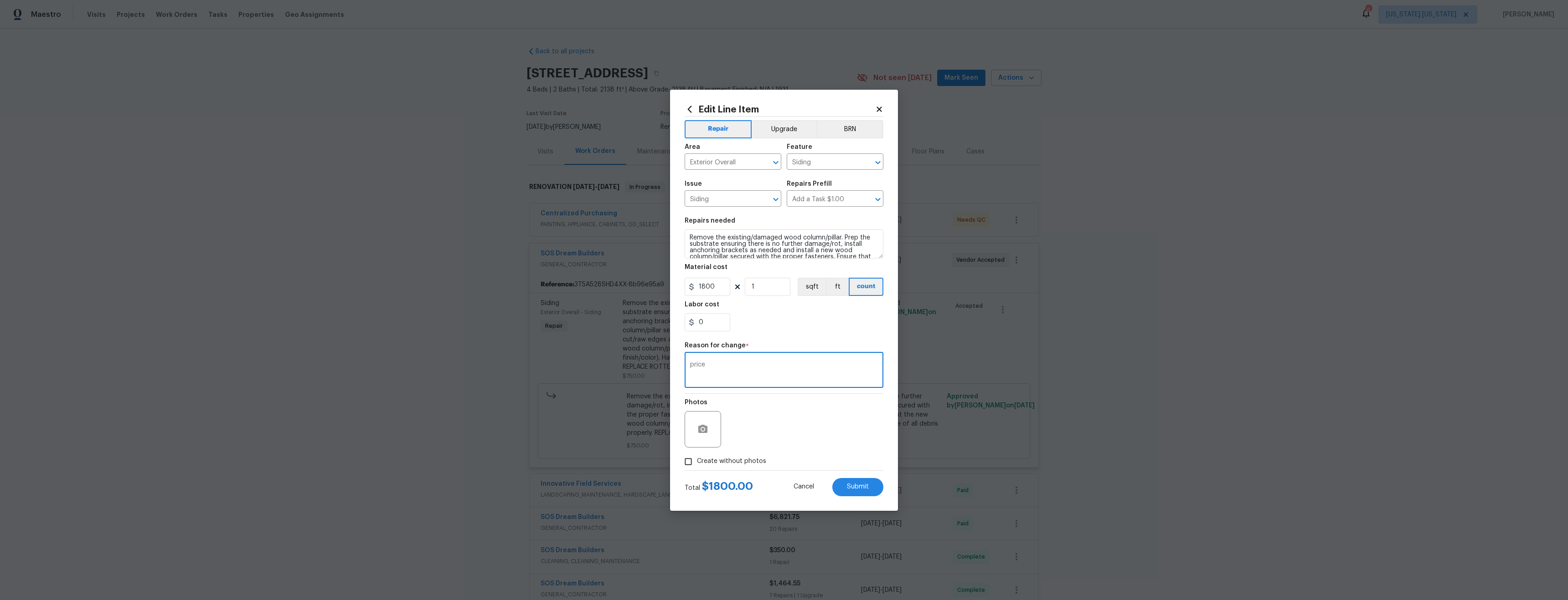
type textarea "price"
click at [706, 459] on span "Create without photos" at bounding box center [732, 461] width 69 height 10
click at [697, 459] on input "Create without photos" at bounding box center [687, 461] width 17 height 17
checkbox input "true"
click at [756, 448] on div "Reason* tba" at bounding box center [806, 424] width 155 height 60
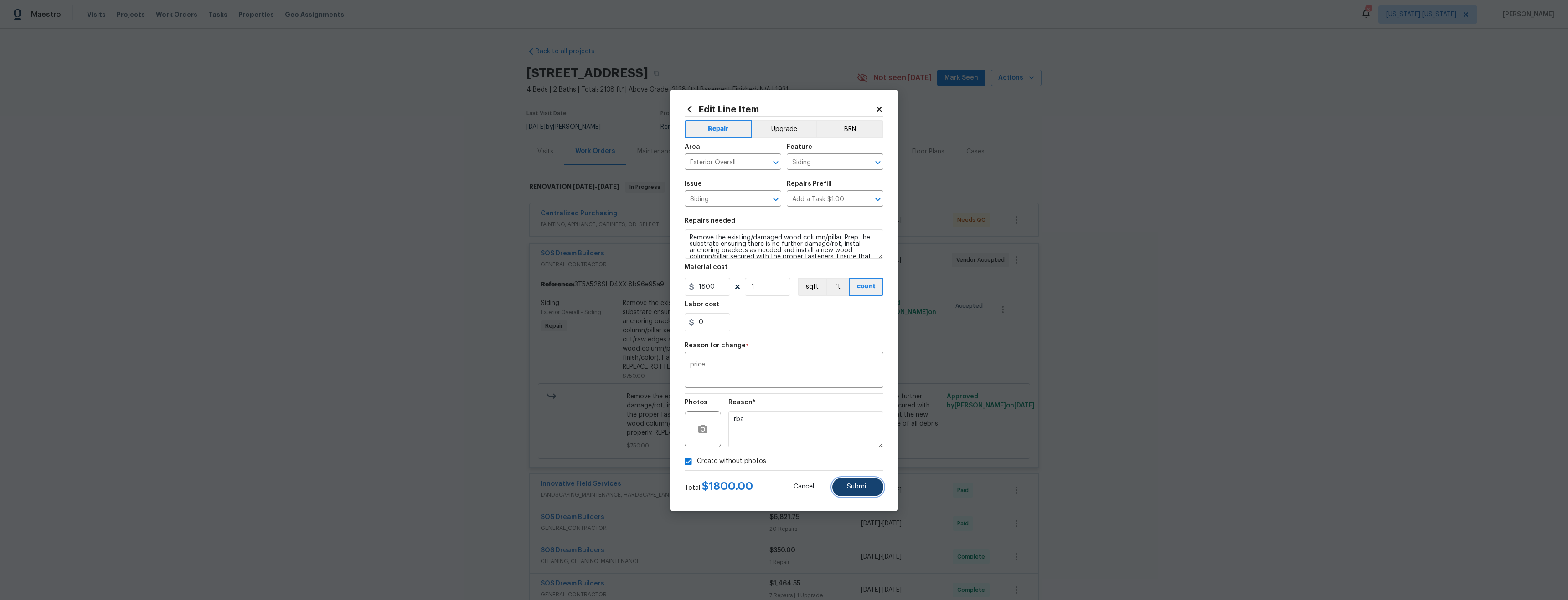
click at [872, 492] on button "Submit" at bounding box center [857, 487] width 51 height 19
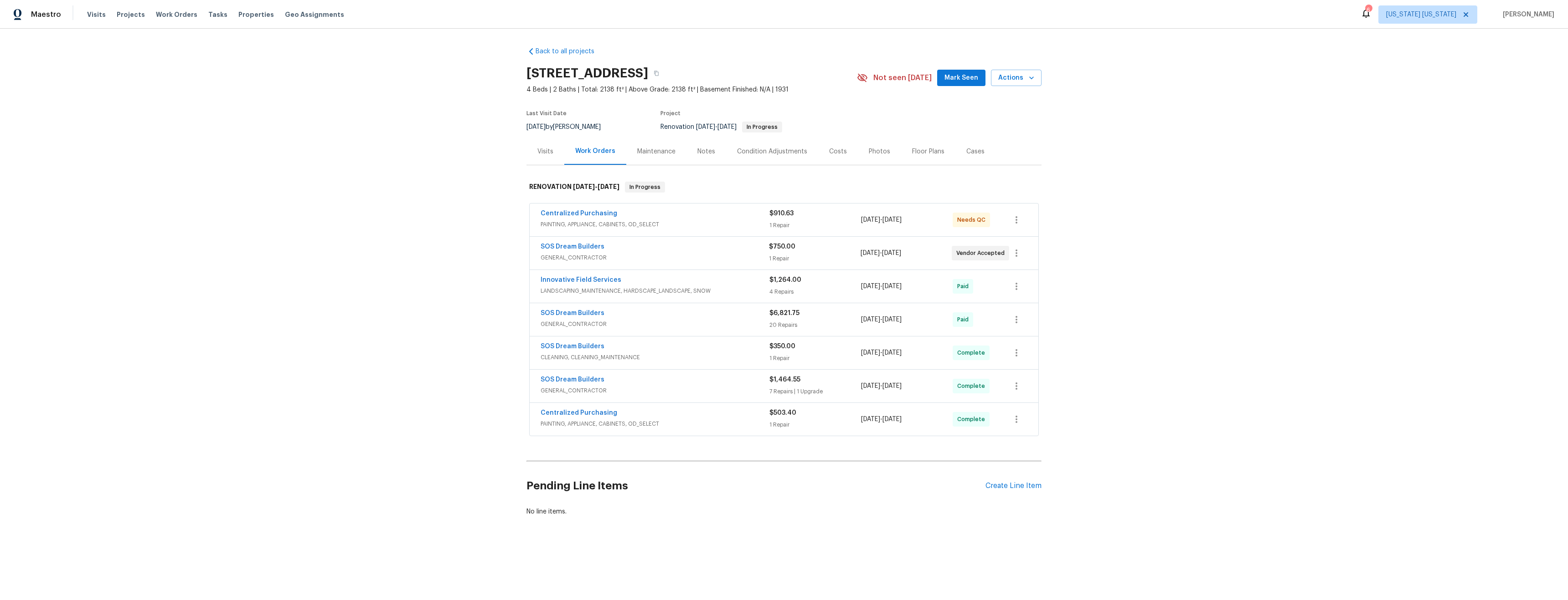
click at [662, 246] on div "SOS Dream Builders" at bounding box center [654, 248] width 228 height 11
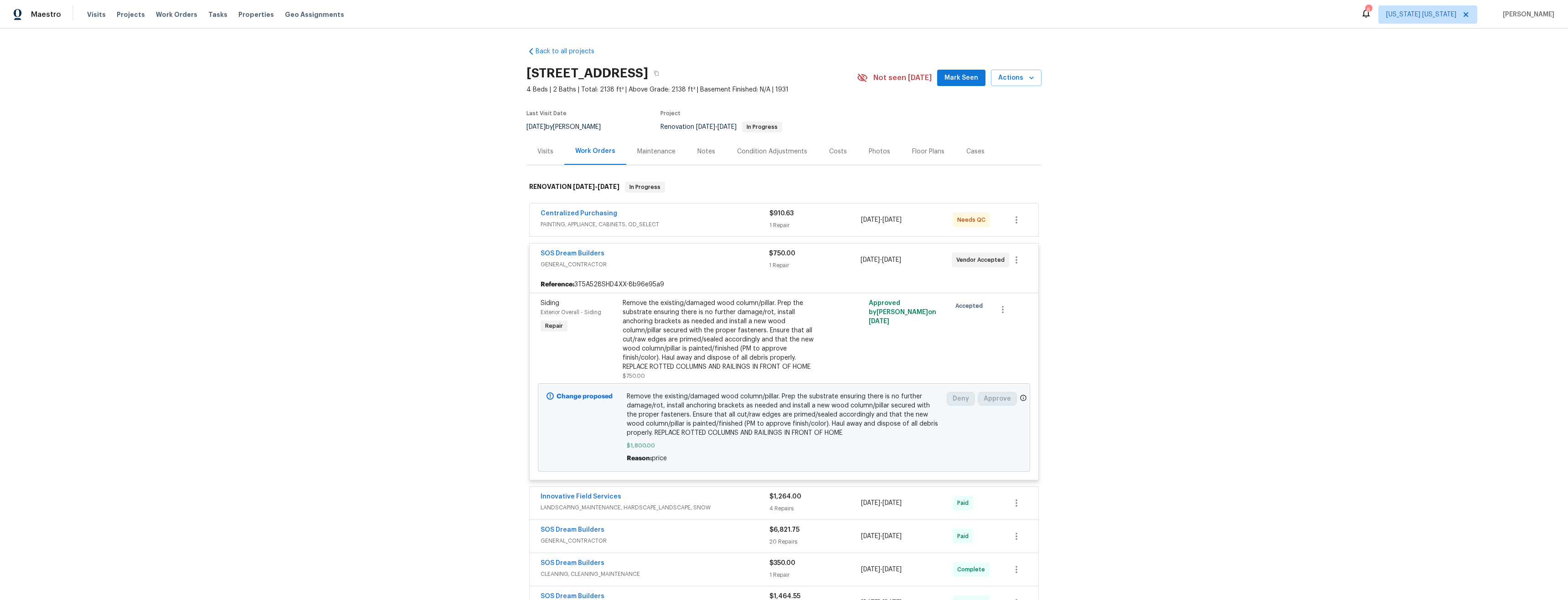
click at [1159, 330] on div "Back to all projects [STREET_ADDRESS] 4 Beds | 2 Baths | Total: 2138 ft² | Abov…" at bounding box center [784, 315] width 1568 height 572
click at [714, 153] on div "Notes" at bounding box center [706, 151] width 39 height 27
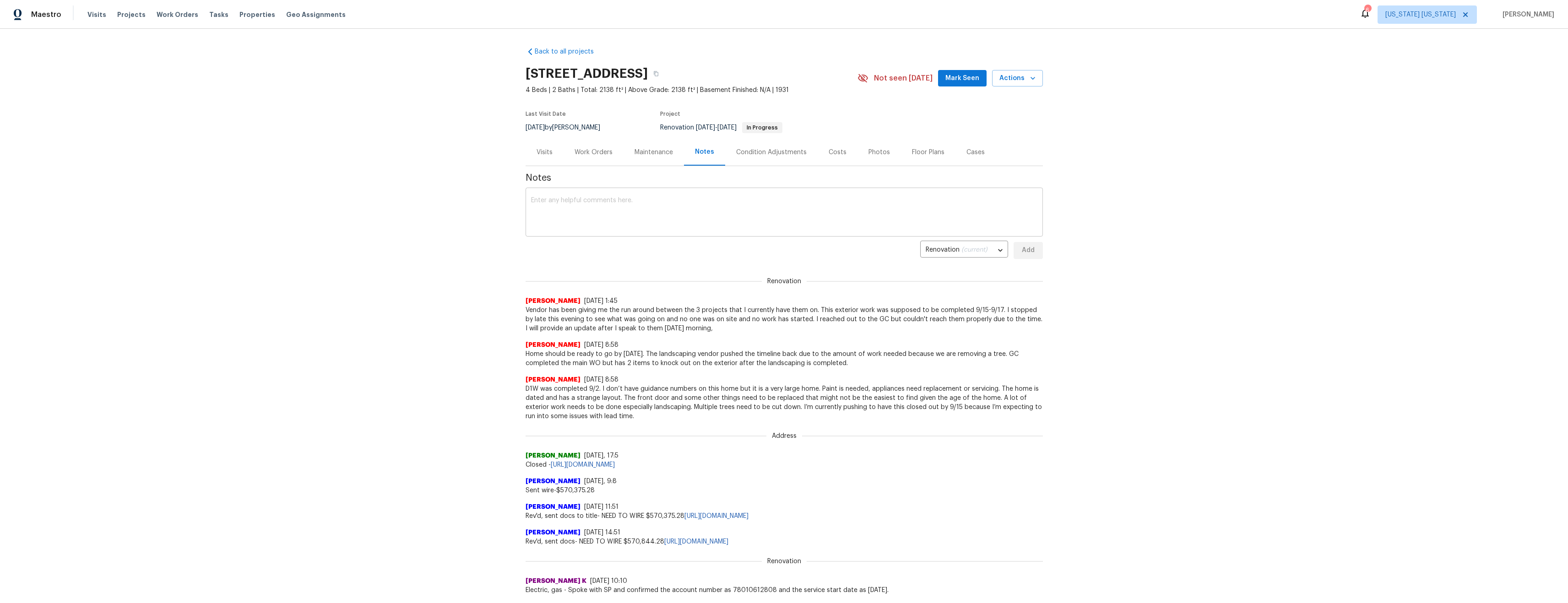
click at [699, 218] on textarea at bounding box center [784, 214] width 507 height 32
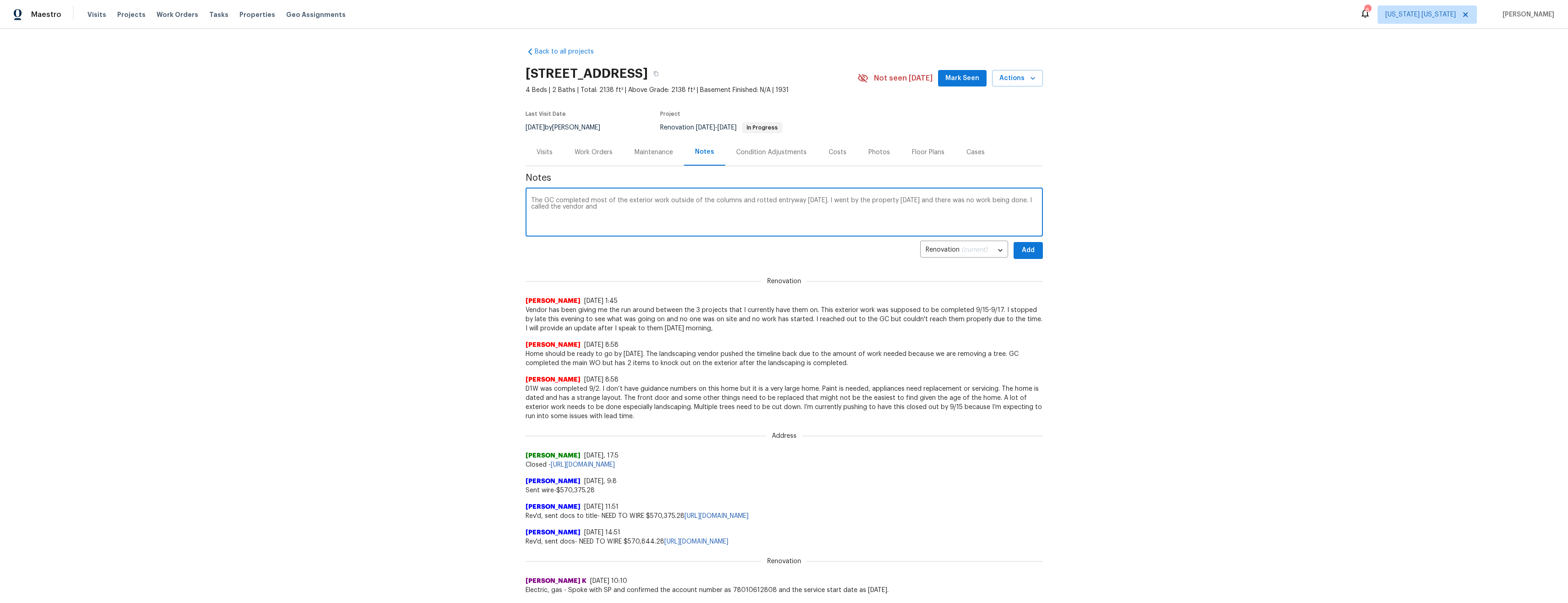
type textarea "The GC completed most of the exterior work outside of the columns and rotted en…"
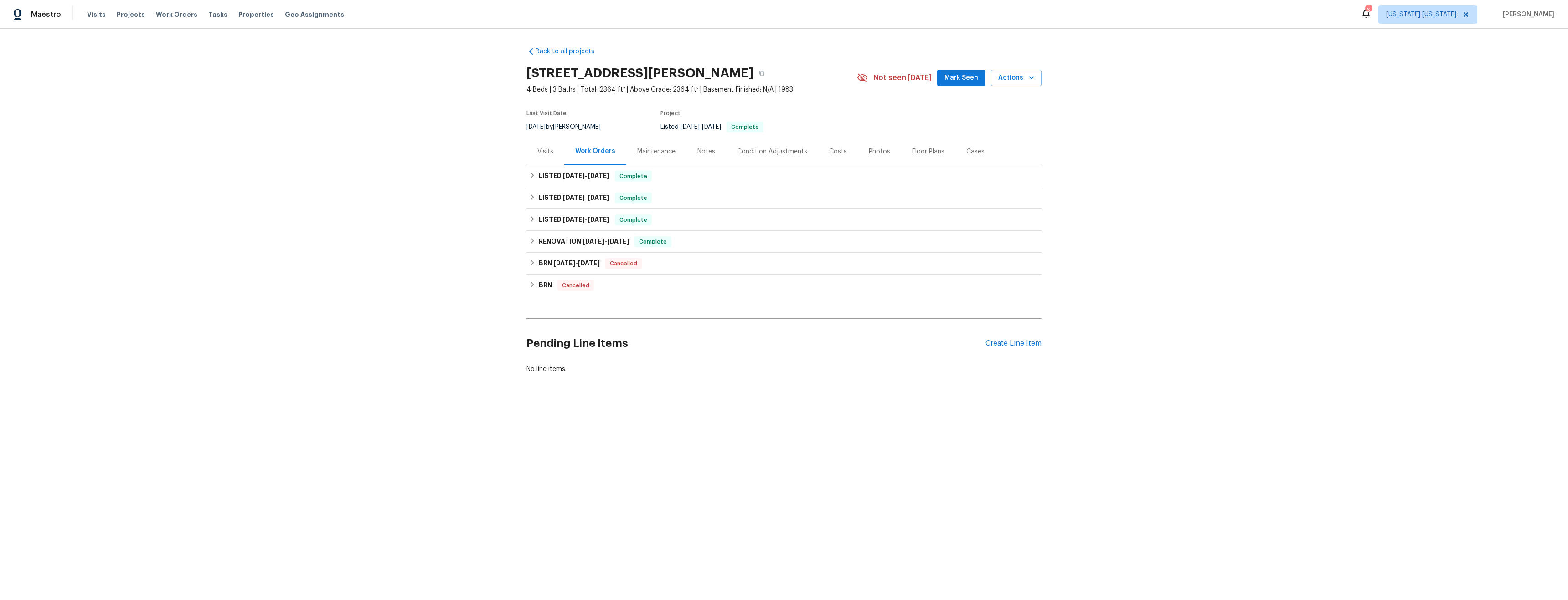
click at [542, 151] on div "Visits" at bounding box center [545, 151] width 16 height 9
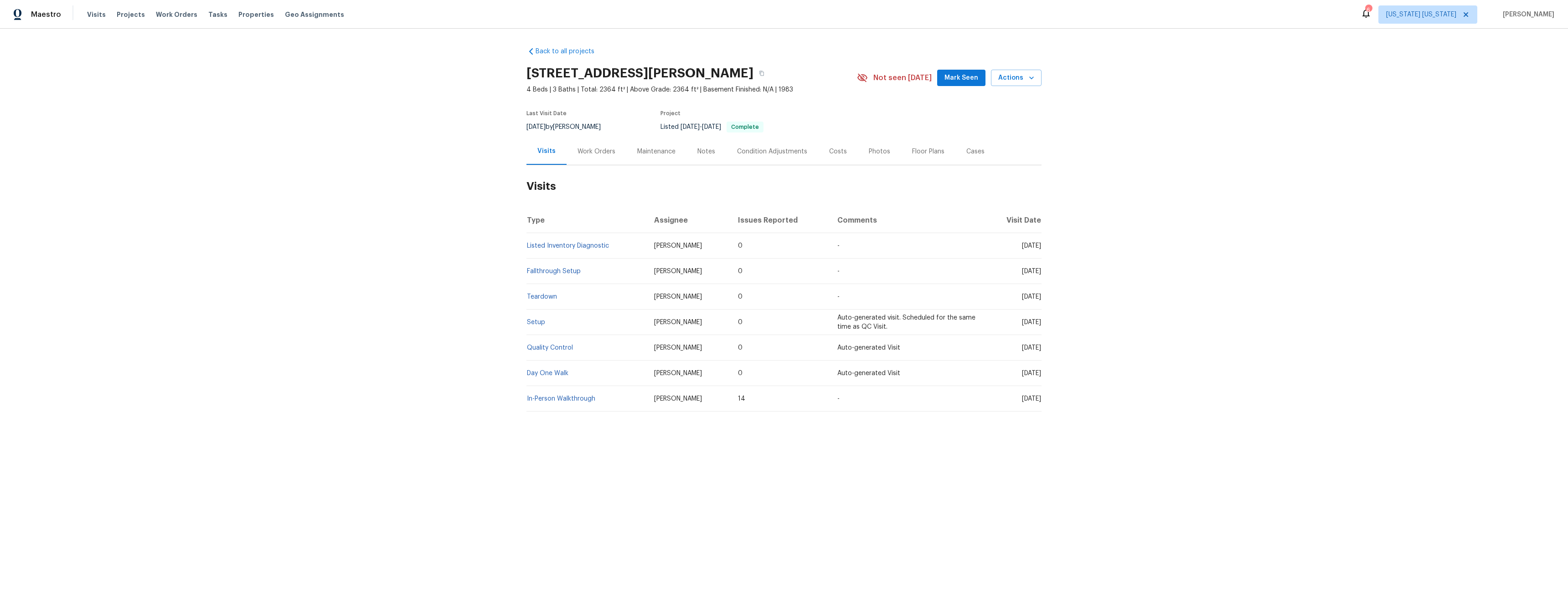
click at [588, 154] on div "Work Orders" at bounding box center [596, 151] width 38 height 9
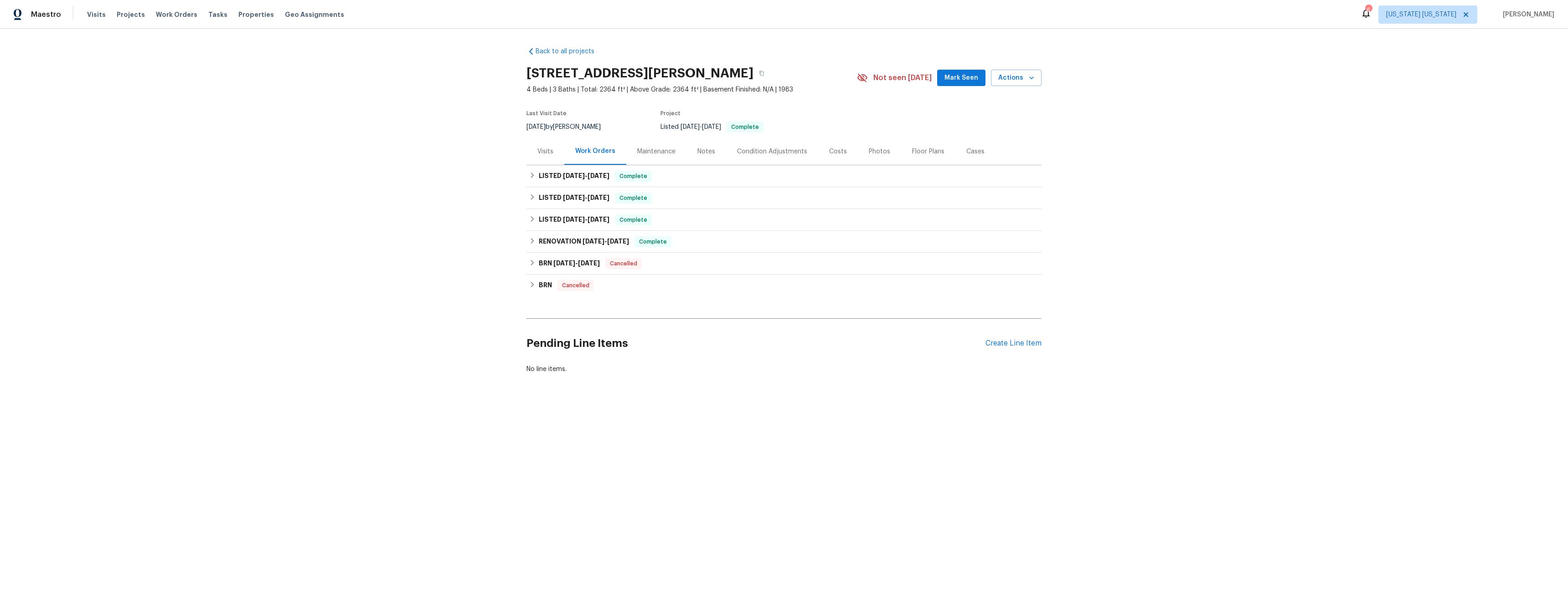
click at [649, 152] on div "Maintenance" at bounding box center [657, 151] width 39 height 9
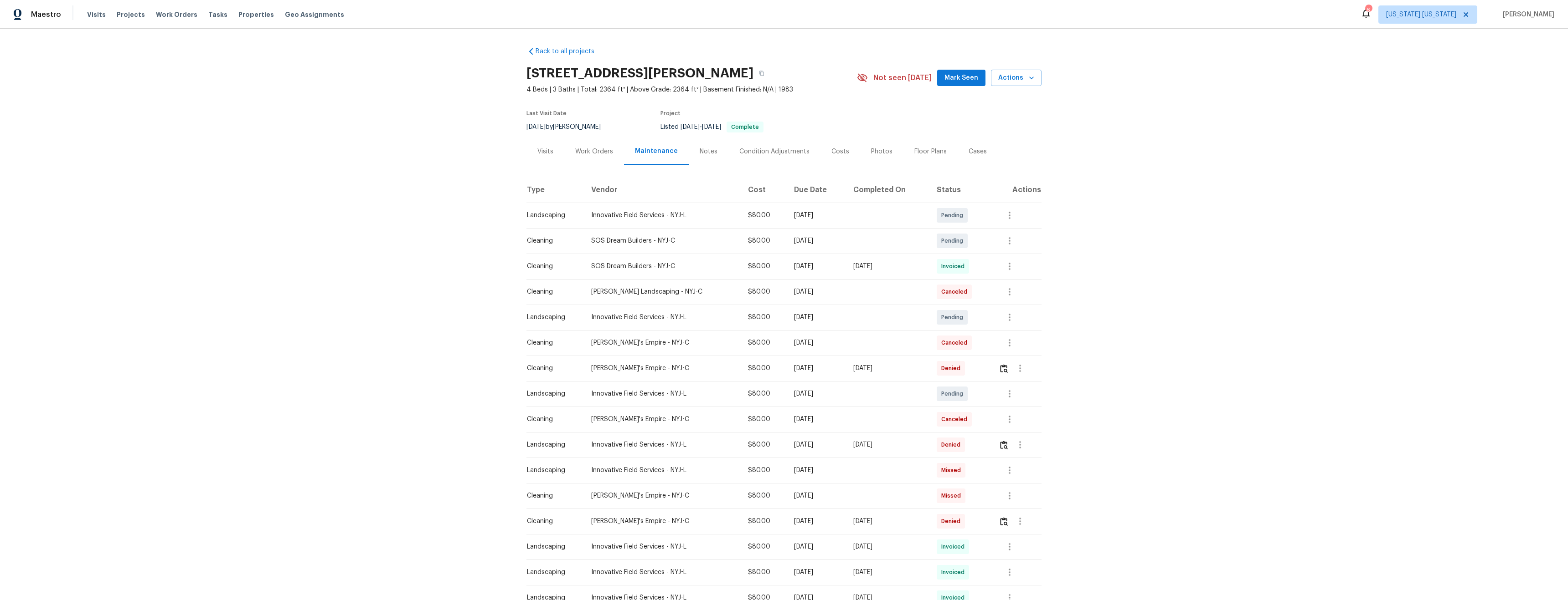
click at [699, 151] on div "Notes" at bounding box center [708, 151] width 18 height 9
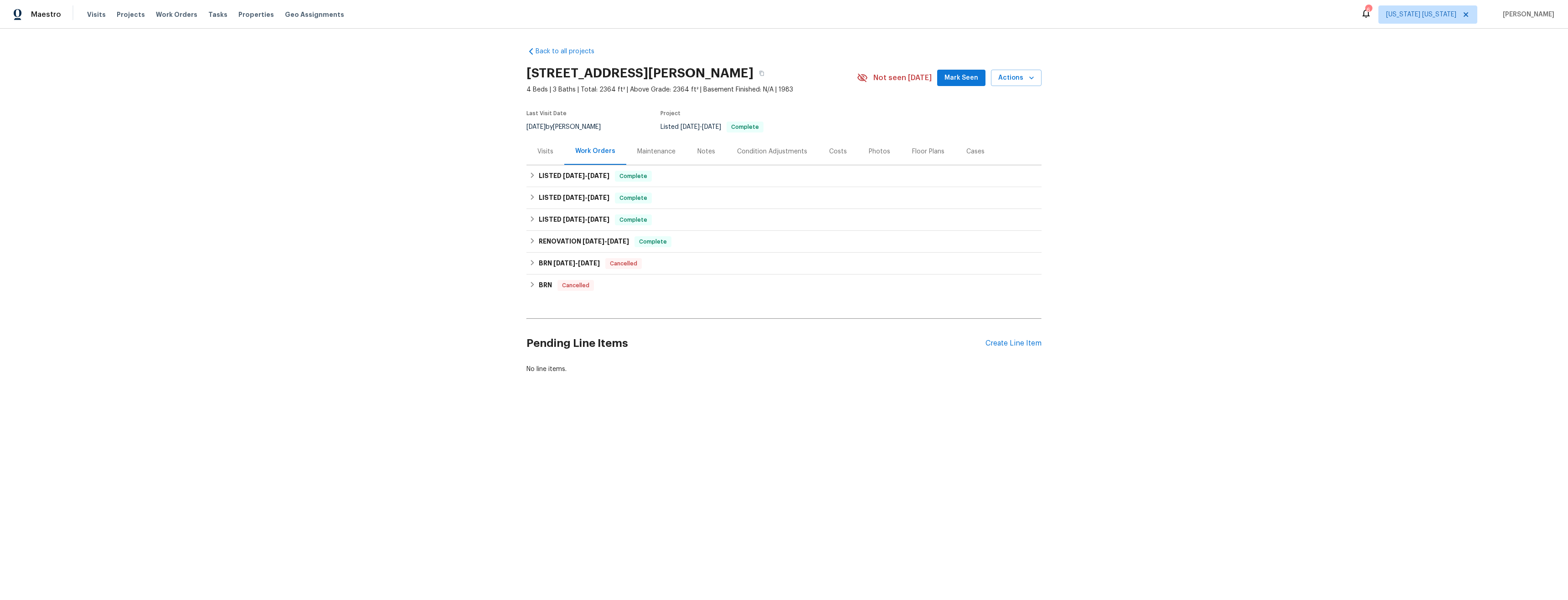
click at [657, 151] on div "Maintenance" at bounding box center [657, 151] width 39 height 9
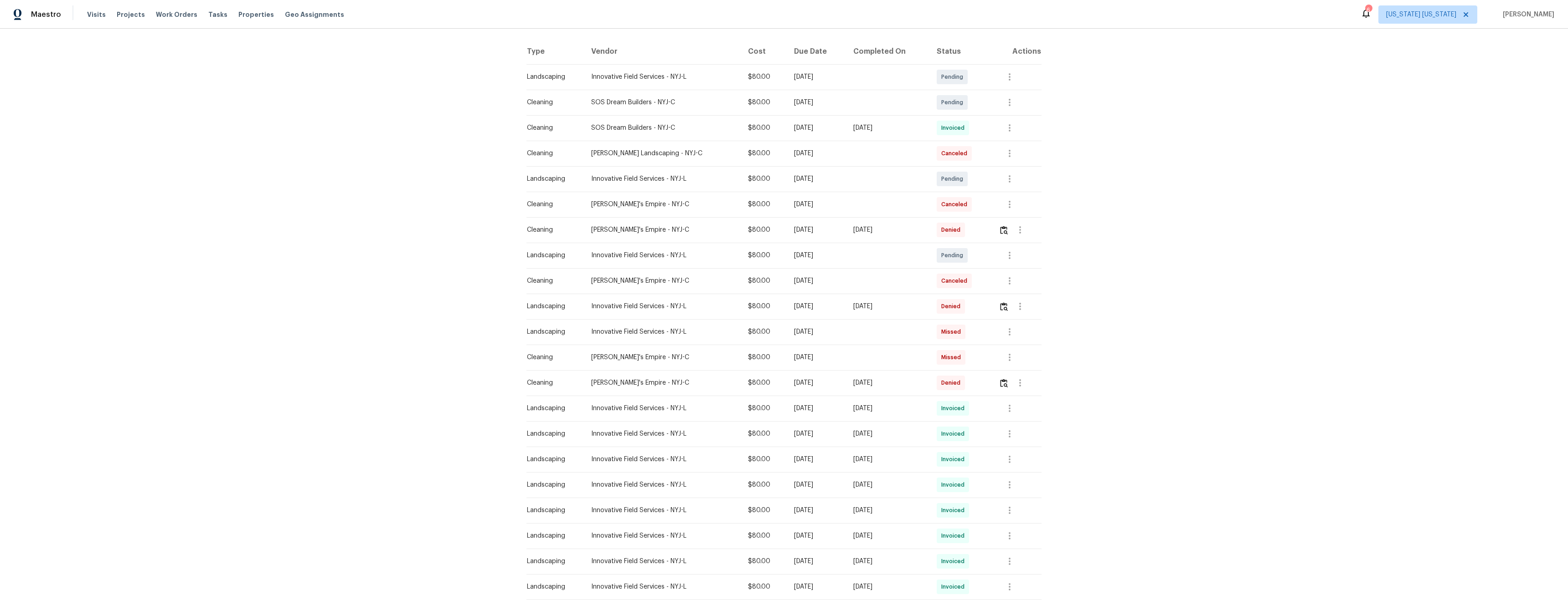
scroll to position [131, 0]
click at [1008, 162] on icon "button" at bounding box center [1010, 161] width 11 height 11
click at [1051, 176] on li "View details" at bounding box center [1028, 176] width 64 height 15
click at [1047, 246] on div at bounding box center [784, 300] width 1568 height 600
click at [1004, 210] on icon "button" at bounding box center [1010, 212] width 11 height 11
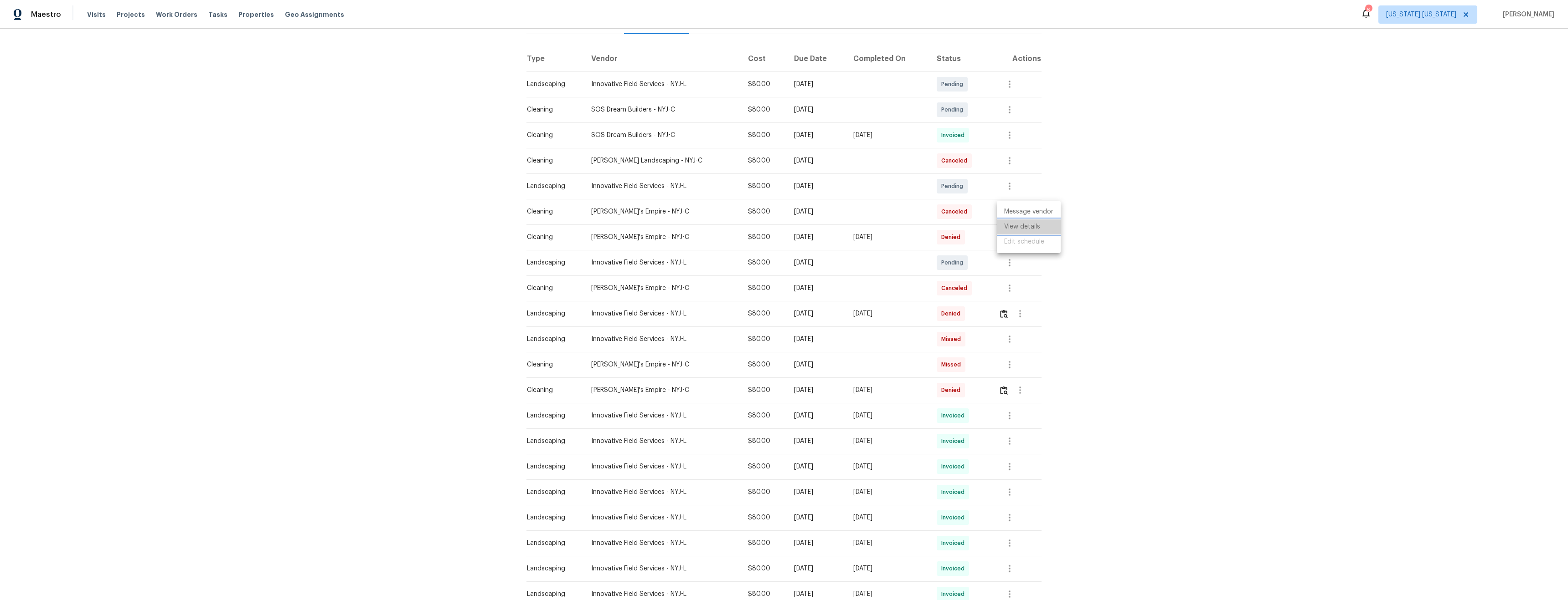
click at [1014, 232] on li "View details" at bounding box center [1028, 227] width 64 height 15
